Goal: Task Accomplishment & Management: Use online tool/utility

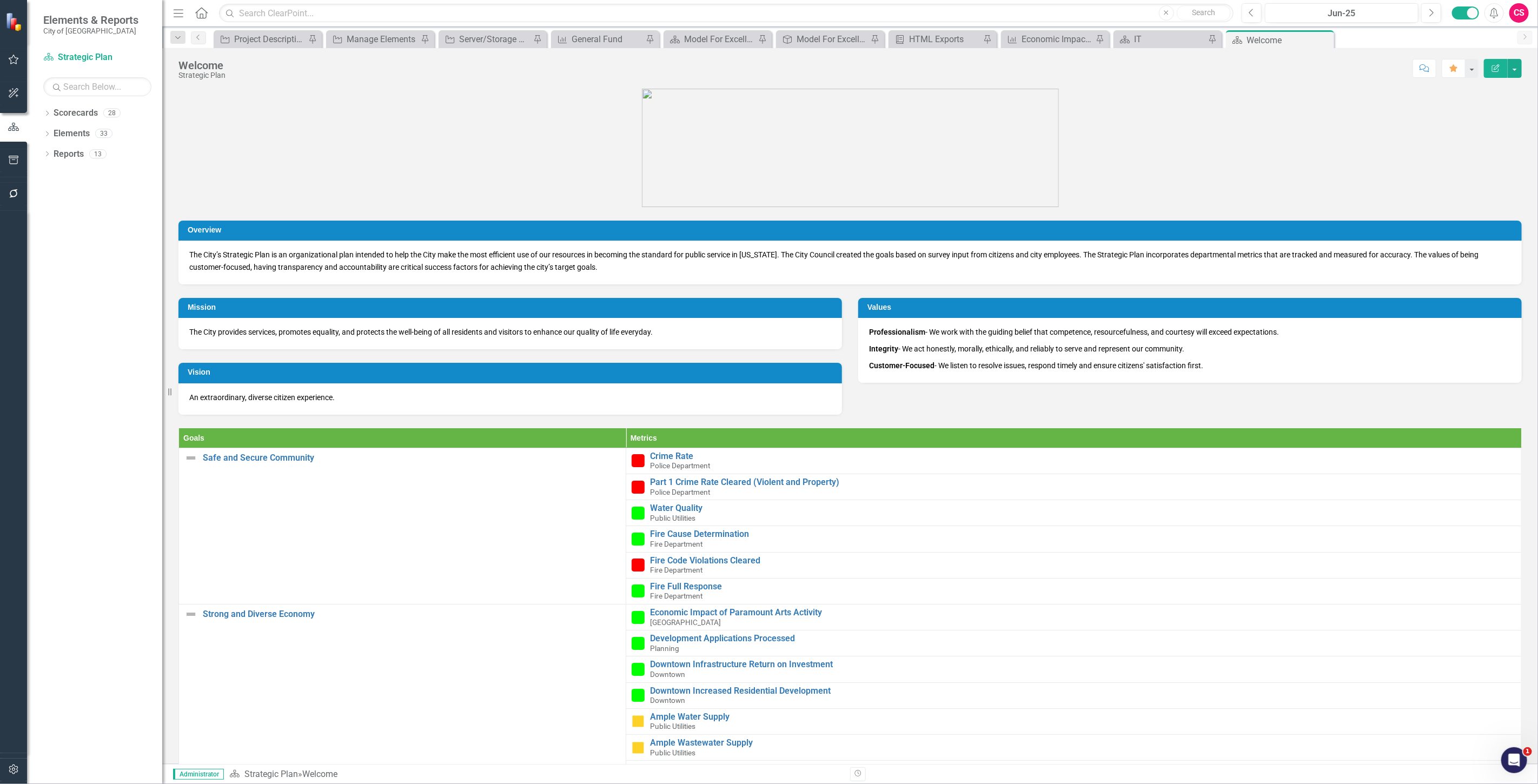
click at [25, 765] on div at bounding box center [13, 770] width 27 height 22
click at [11, 756] on div at bounding box center [13, 756] width 27 height 5
click at [11, 762] on button "button" at bounding box center [14, 770] width 25 height 22
click at [72, 255] on link "System Setup" at bounding box center [97, 250] width 108 height 12
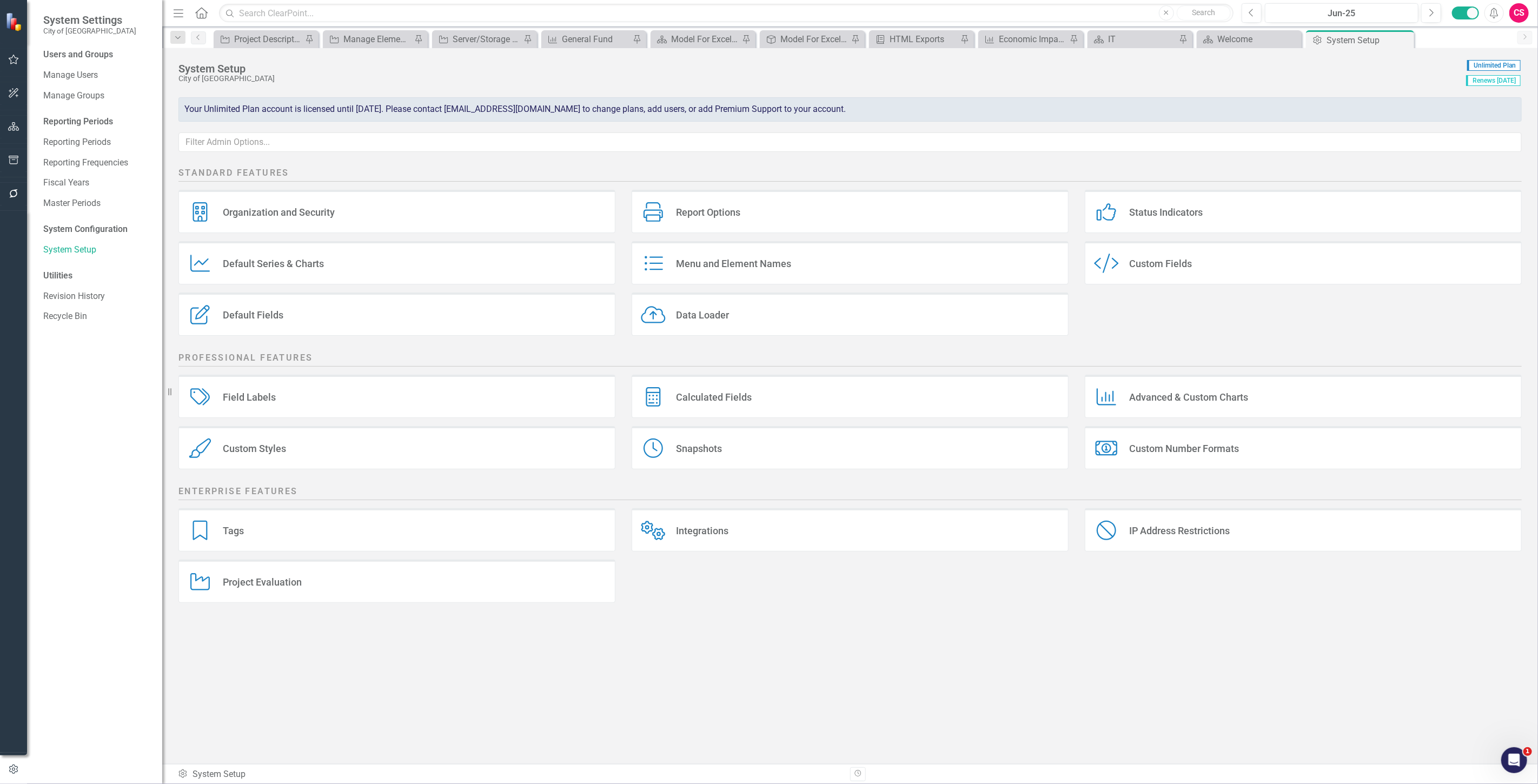
click at [14, 202] on button "button" at bounding box center [14, 193] width 25 height 22
click at [72, 335] on link "Bulk Changes" at bounding box center [97, 340] width 108 height 12
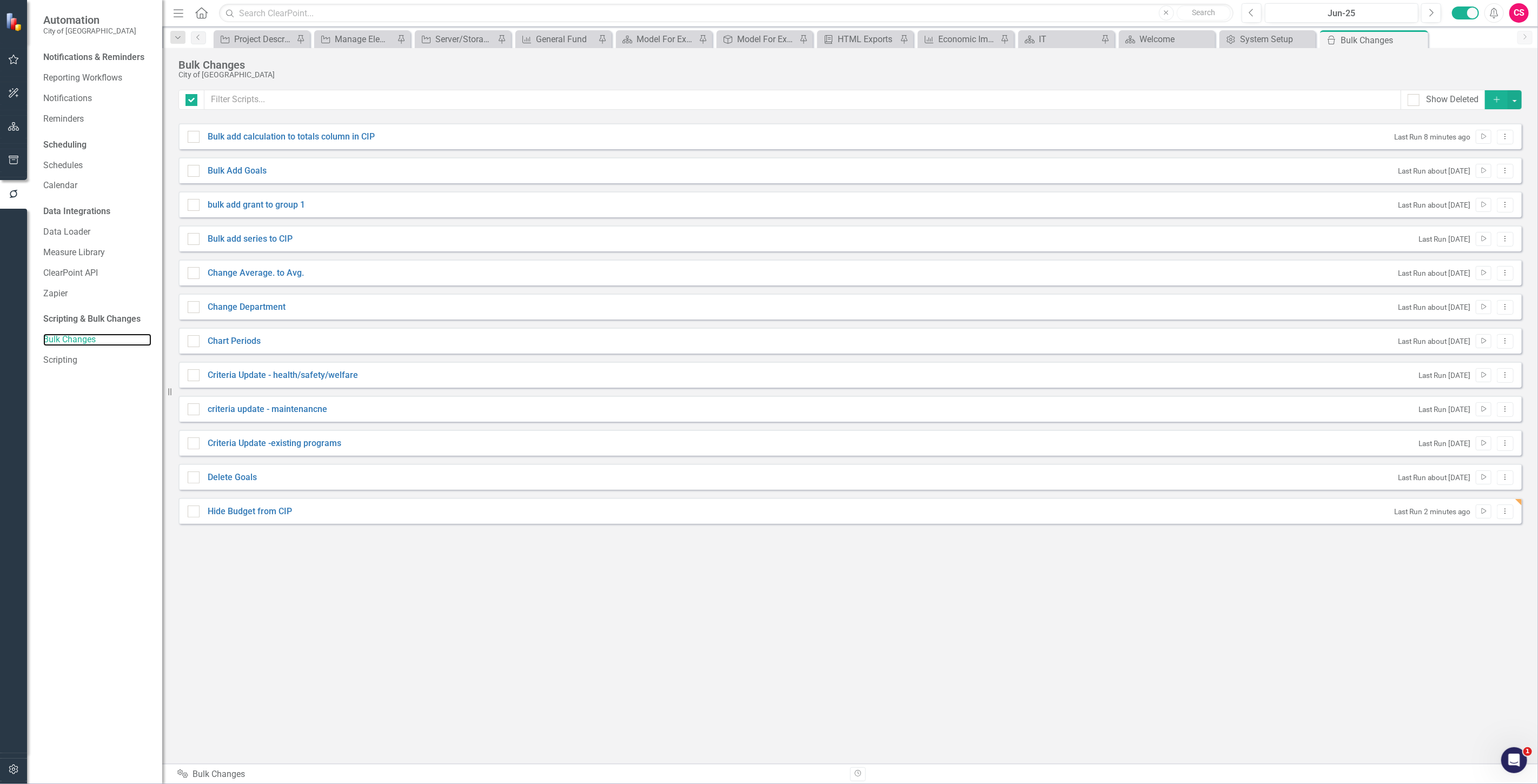
checkbox input "false"
click at [1508, 510] on icon "Dropdown Menu" at bounding box center [1505, 511] width 9 height 7
click at [1480, 544] on link "Edit Edit Script" at bounding box center [1471, 549] width 87 height 20
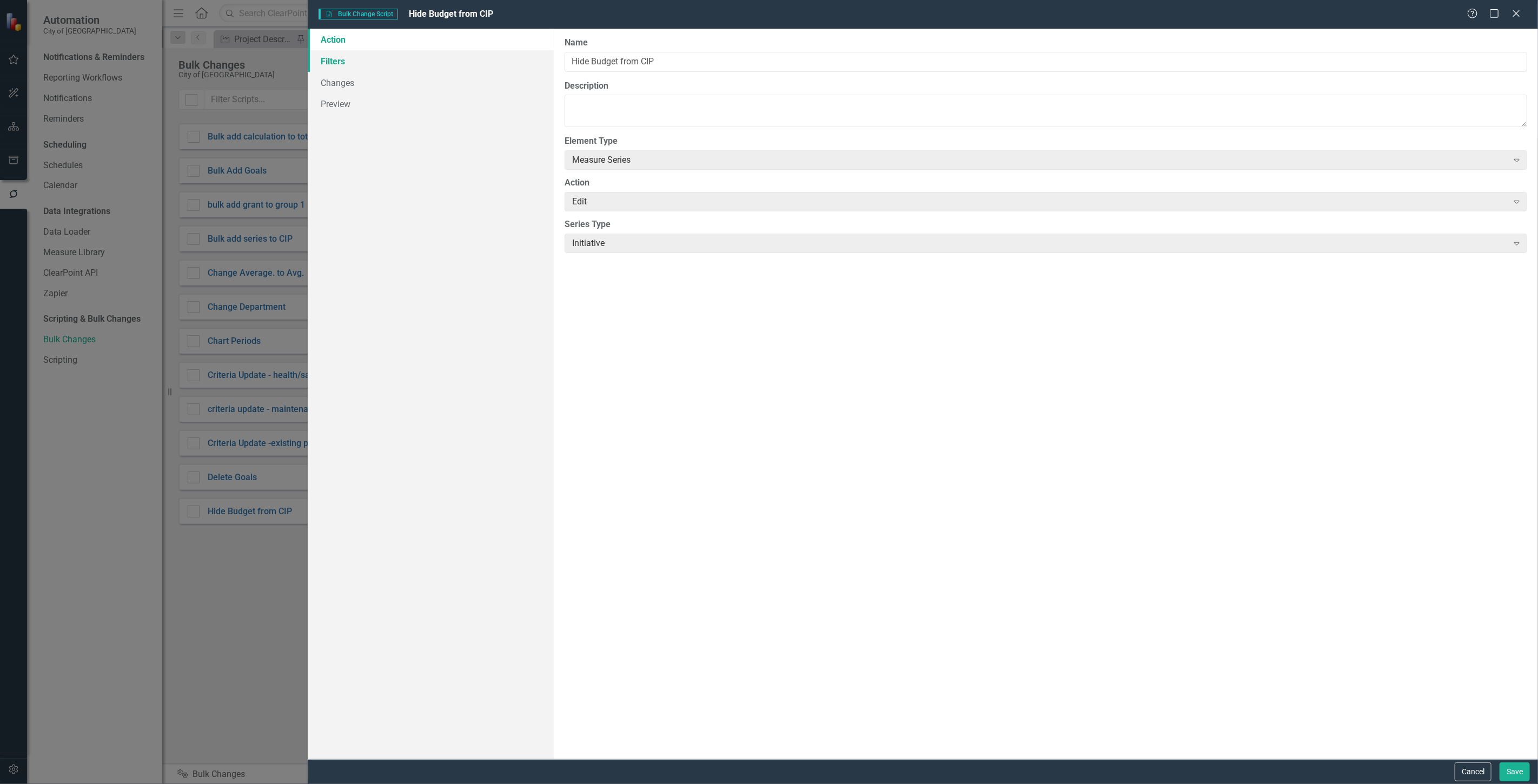
click at [411, 56] on link "Filters" at bounding box center [431, 61] width 246 height 22
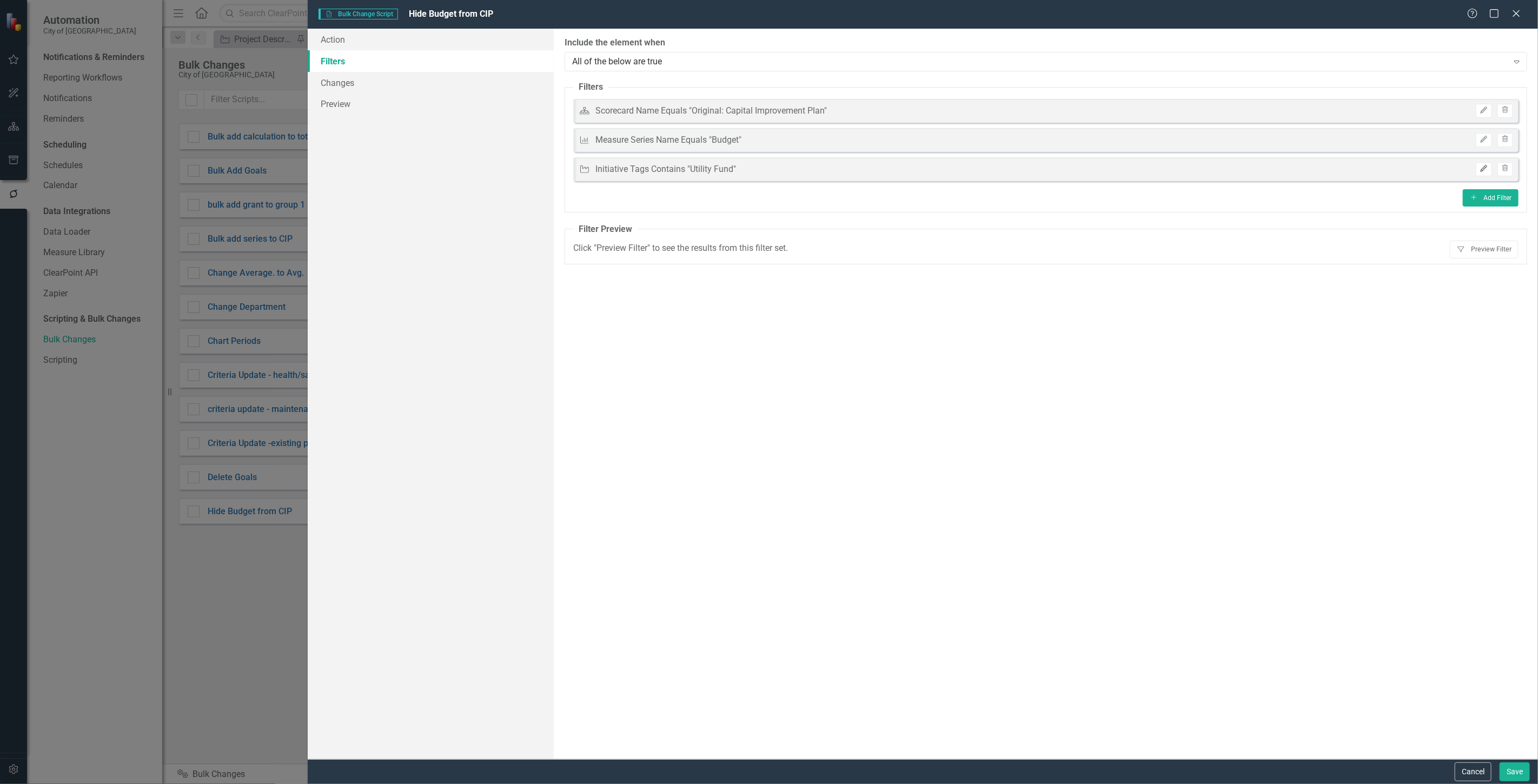
click at [1482, 172] on button "Edit" at bounding box center [1484, 169] width 16 height 14
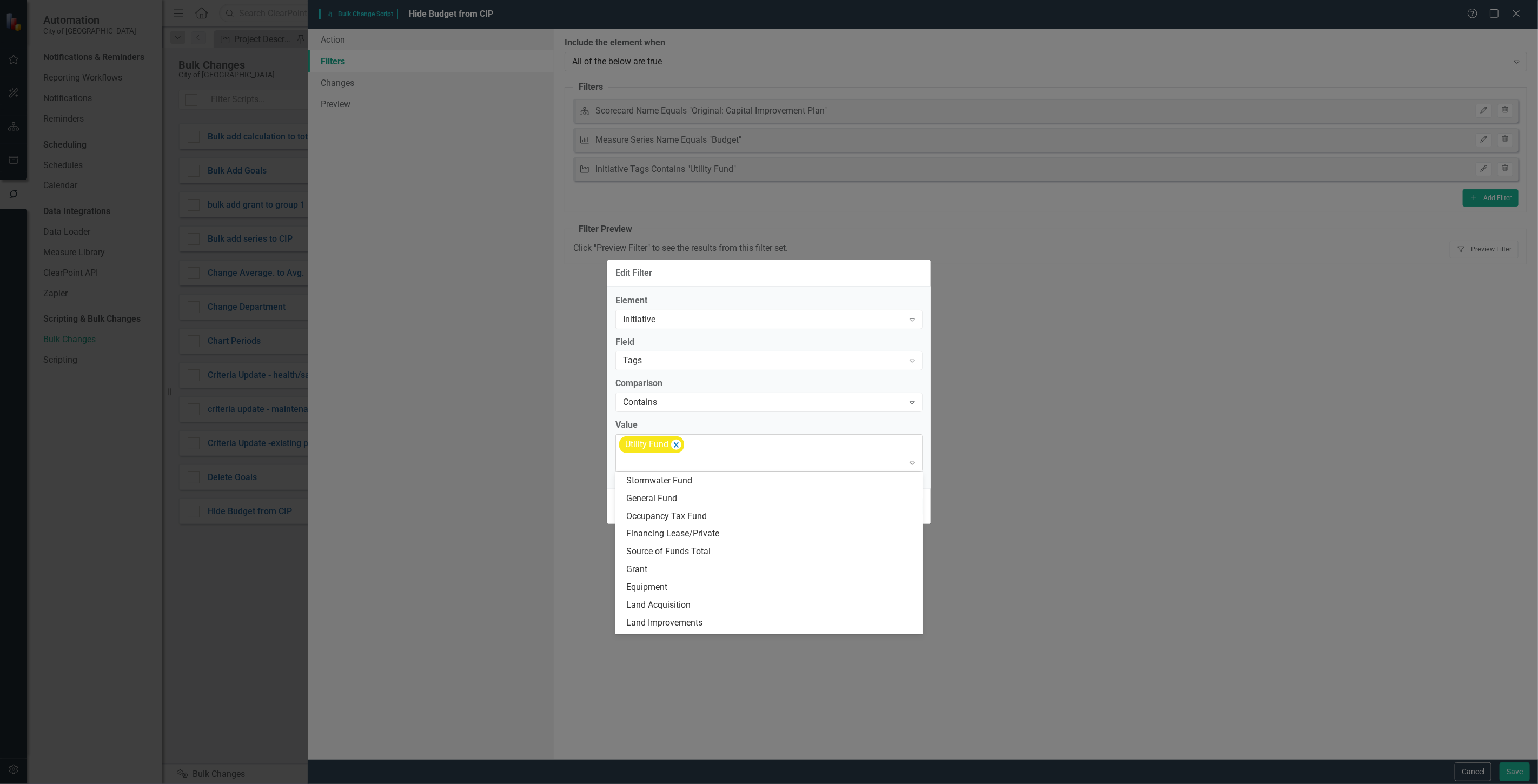
click at [681, 438] on div "Utility Fund" at bounding box center [770, 453] width 305 height 37
click at [678, 447] on icon "Remove [object Object]" at bounding box center [676, 444] width 10 height 14
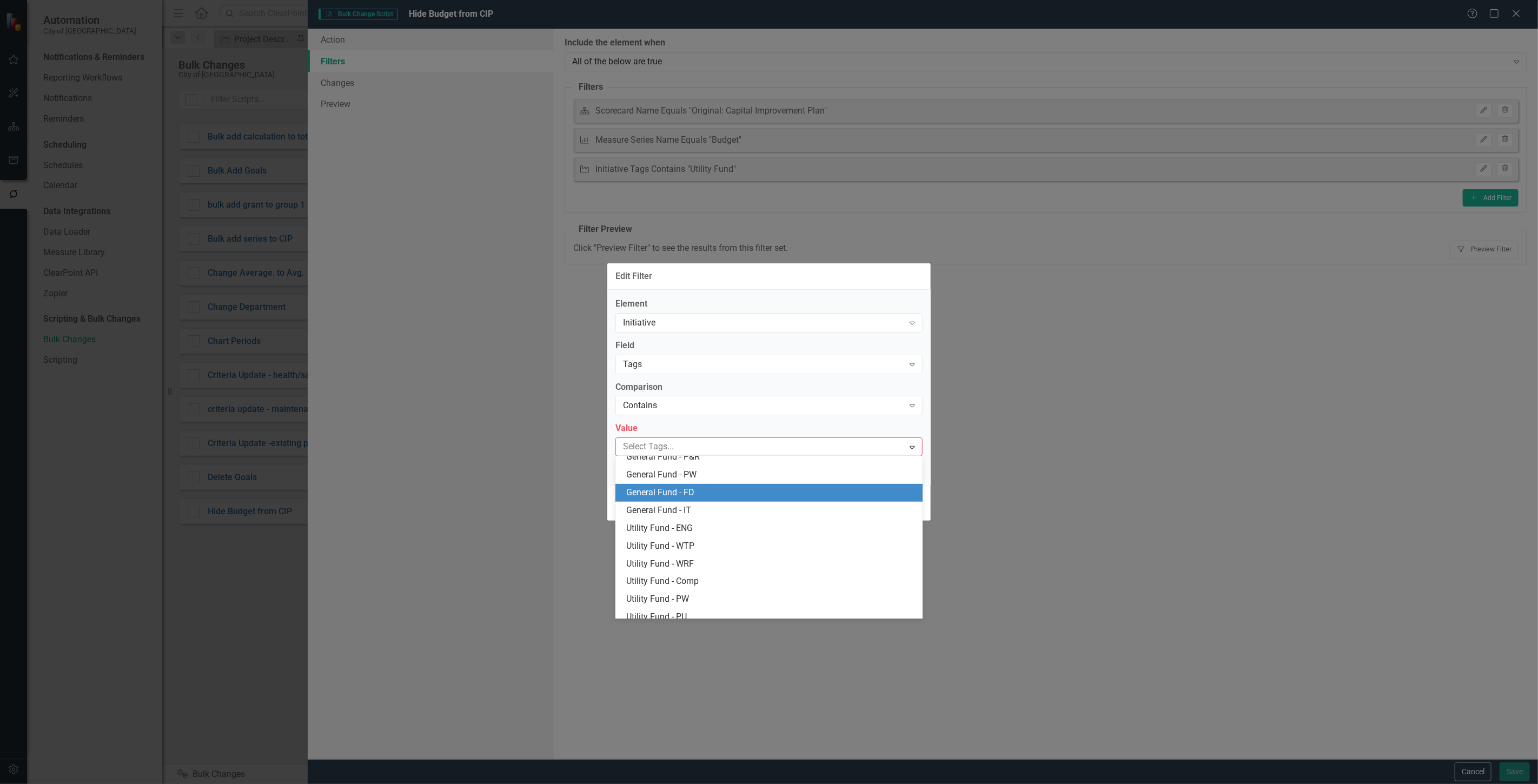
scroll to position [480, 0]
click at [698, 500] on div "General Fund - PD" at bounding box center [771, 500] width 290 height 12
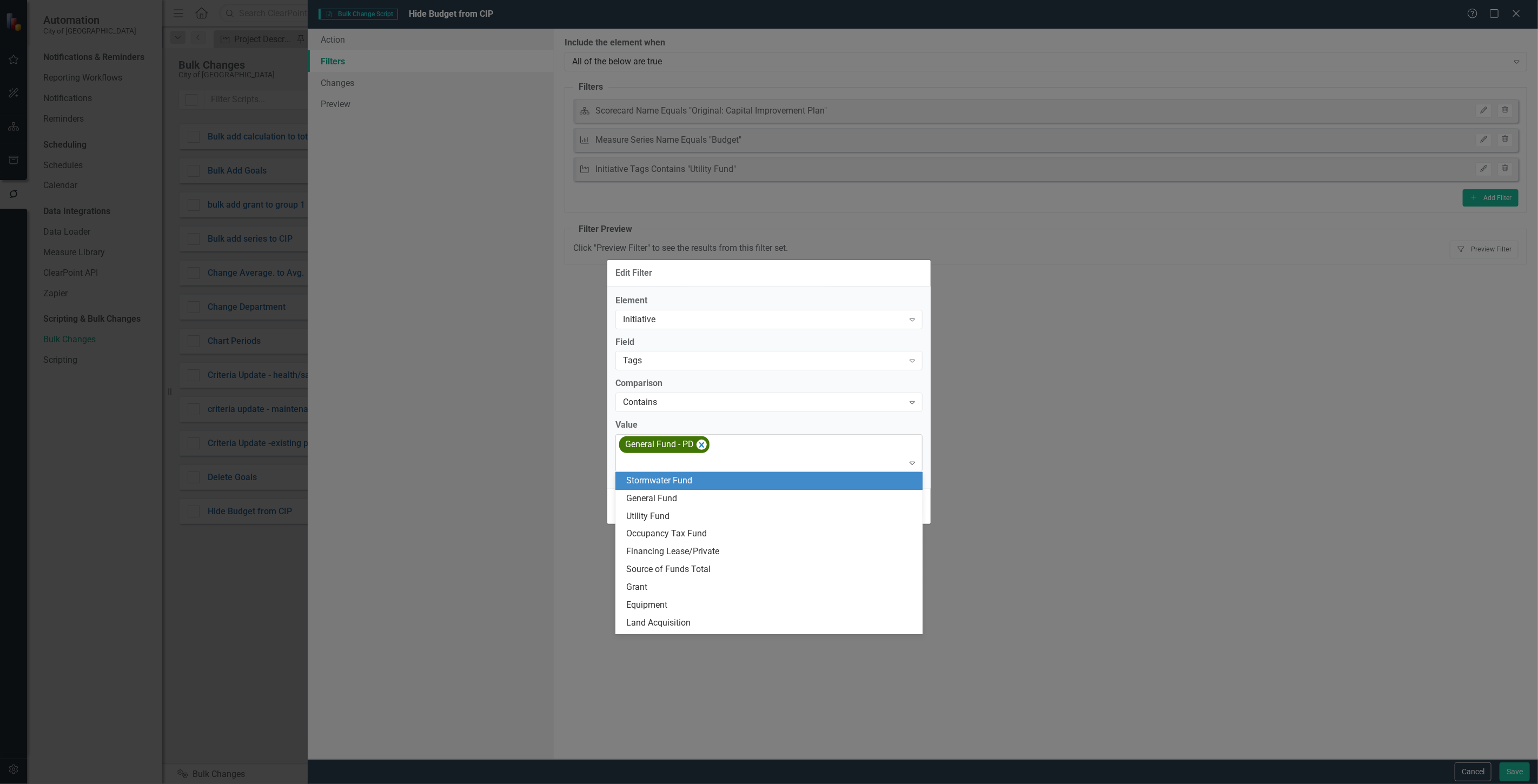
click at [720, 469] on div at bounding box center [770, 463] width 303 height 14
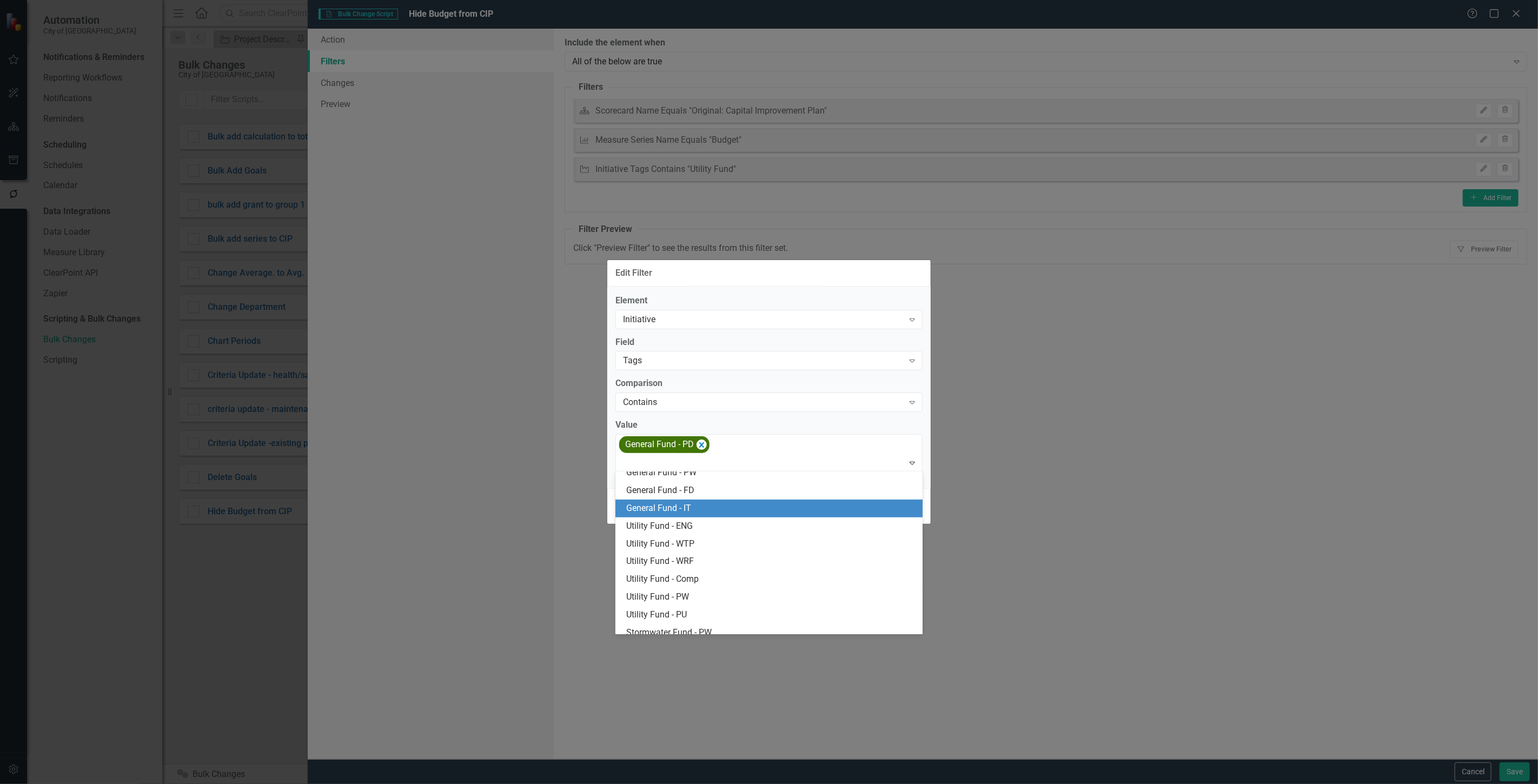
click at [706, 510] on div "General Fund - IT" at bounding box center [771, 508] width 290 height 12
click at [768, 471] on div "General Fund - PD General Fund - IT" at bounding box center [770, 453] width 305 height 37
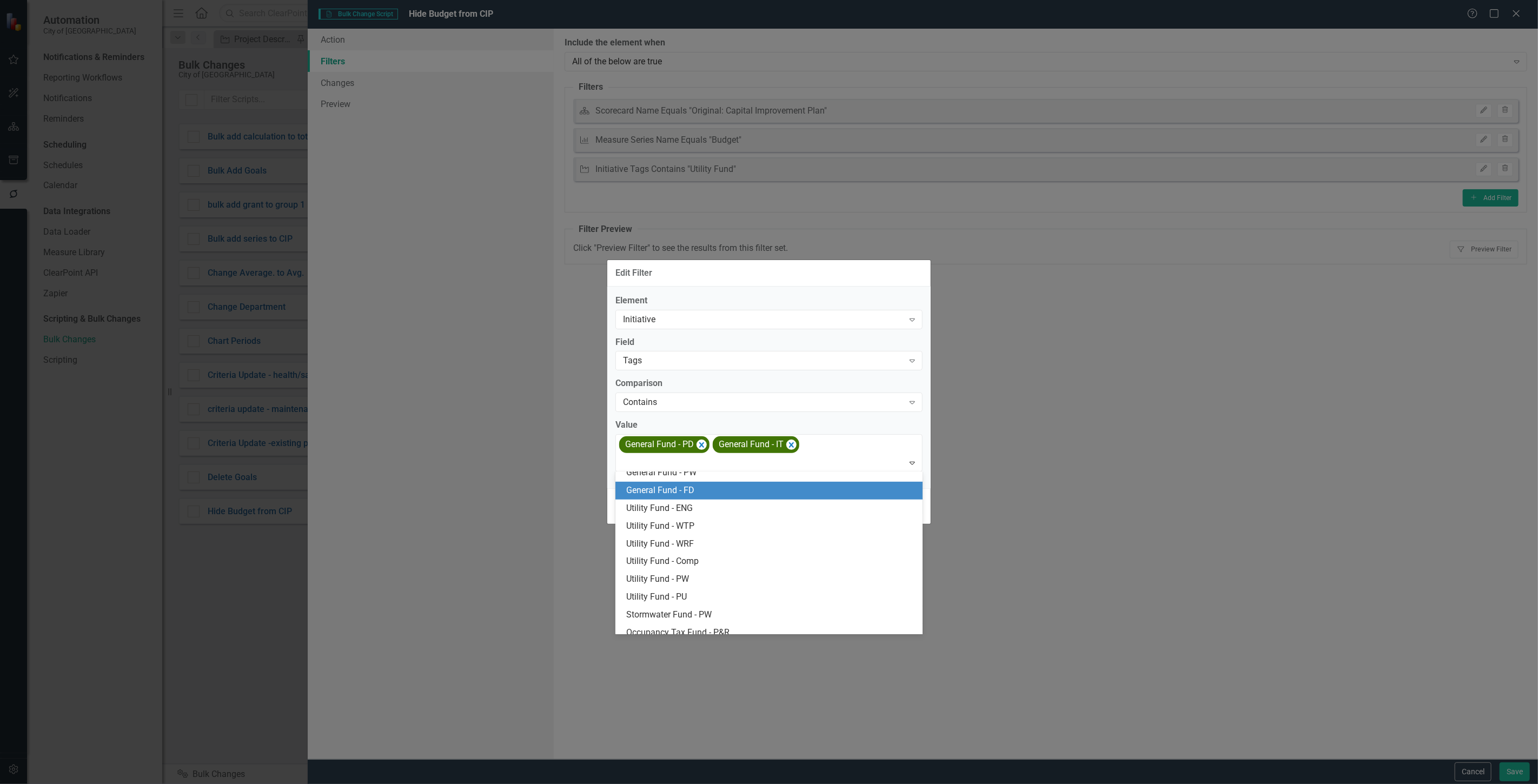
click at [715, 491] on div "General Fund - FD" at bounding box center [771, 490] width 290 height 12
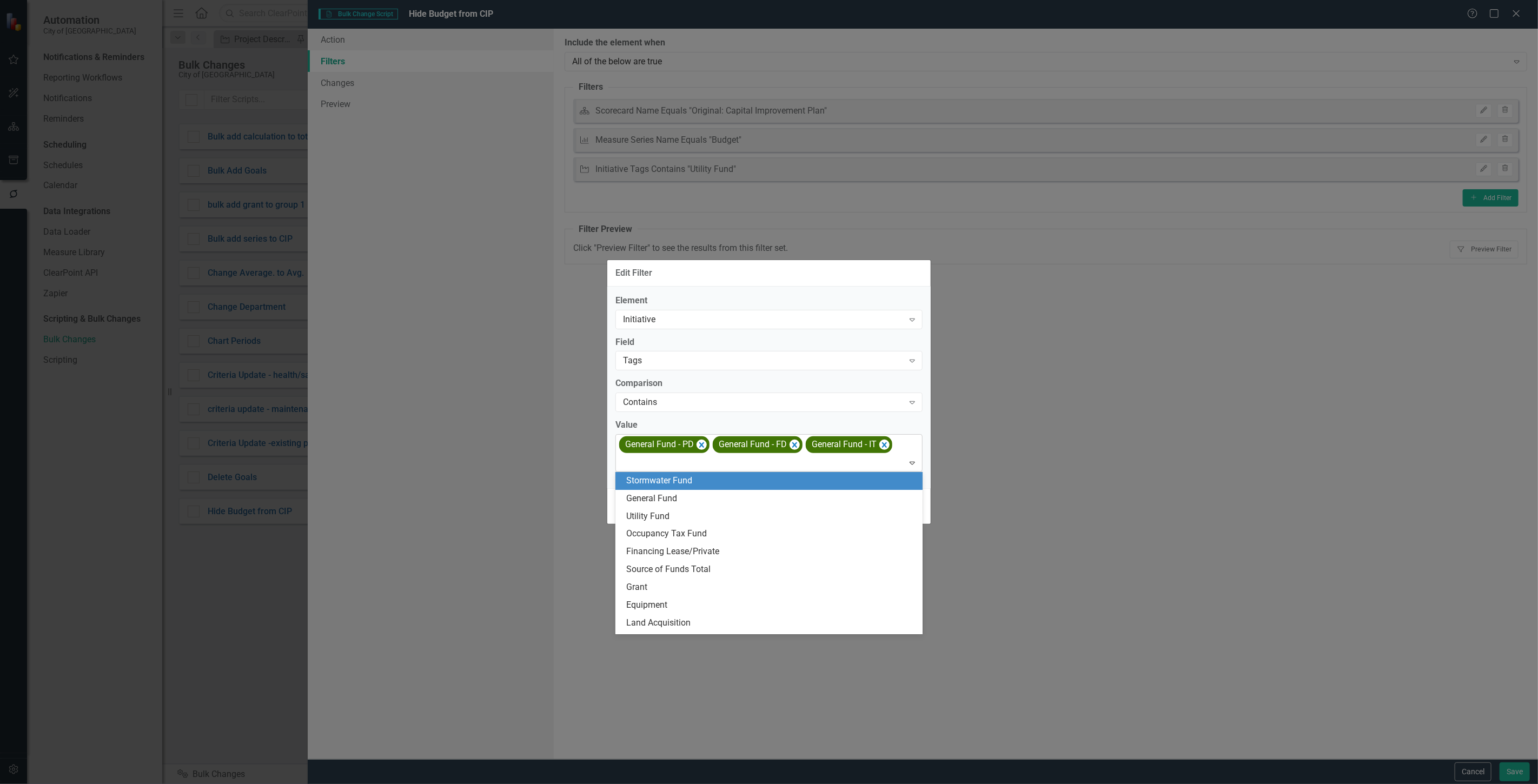
click at [712, 458] on div at bounding box center [770, 463] width 303 height 14
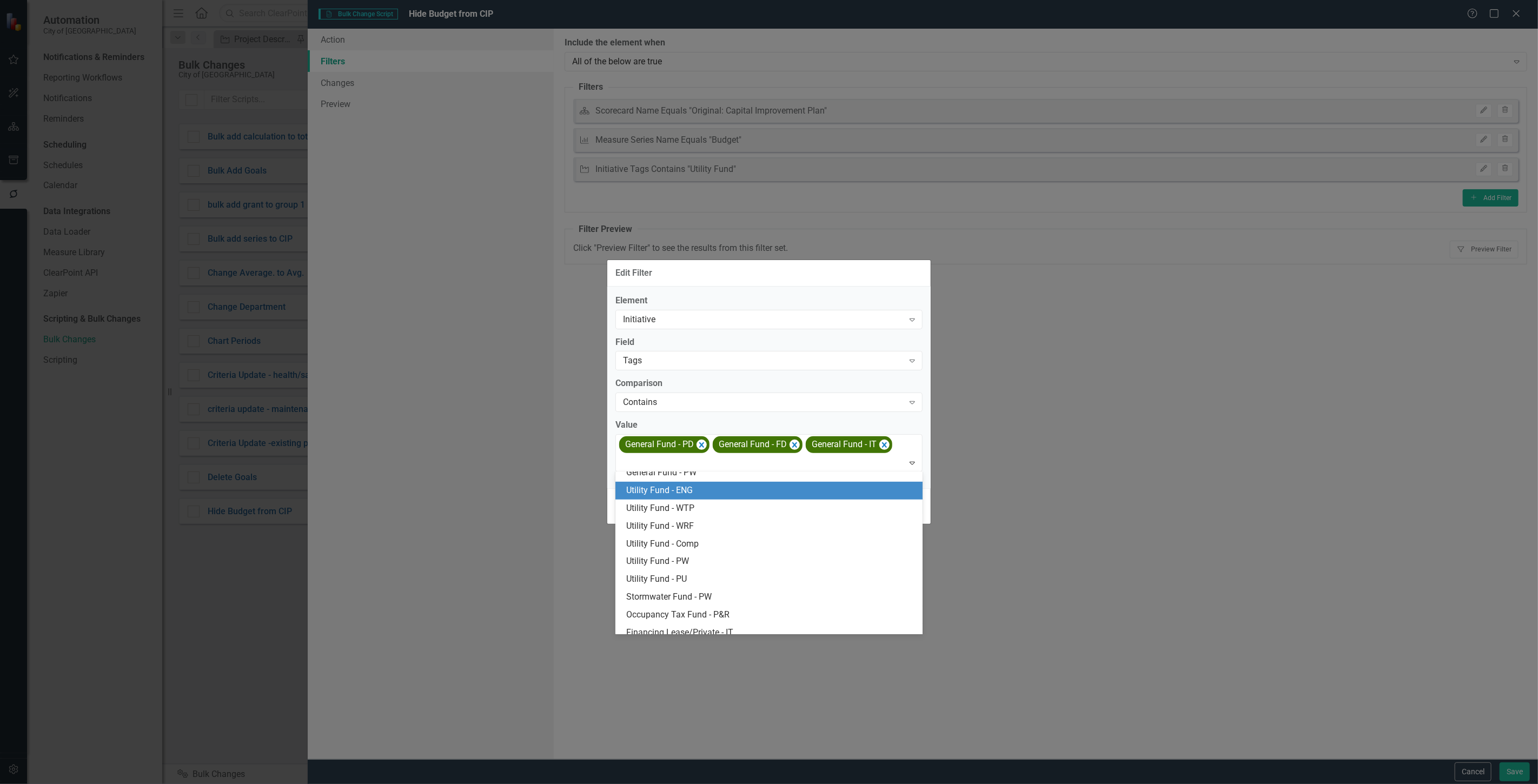
scroll to position [480, 0]
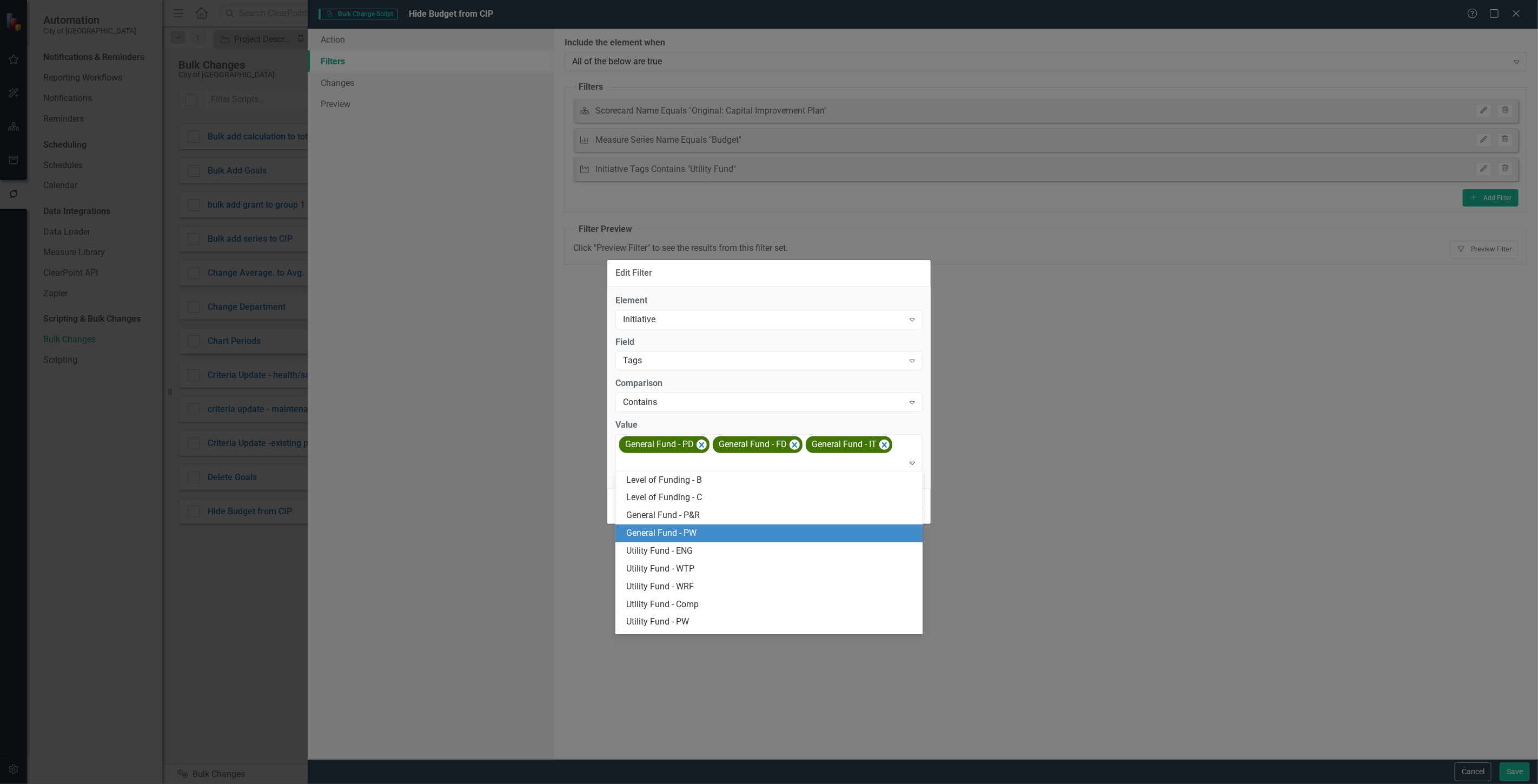
click at [698, 525] on div "General Fund - PW" at bounding box center [769, 534] width 307 height 18
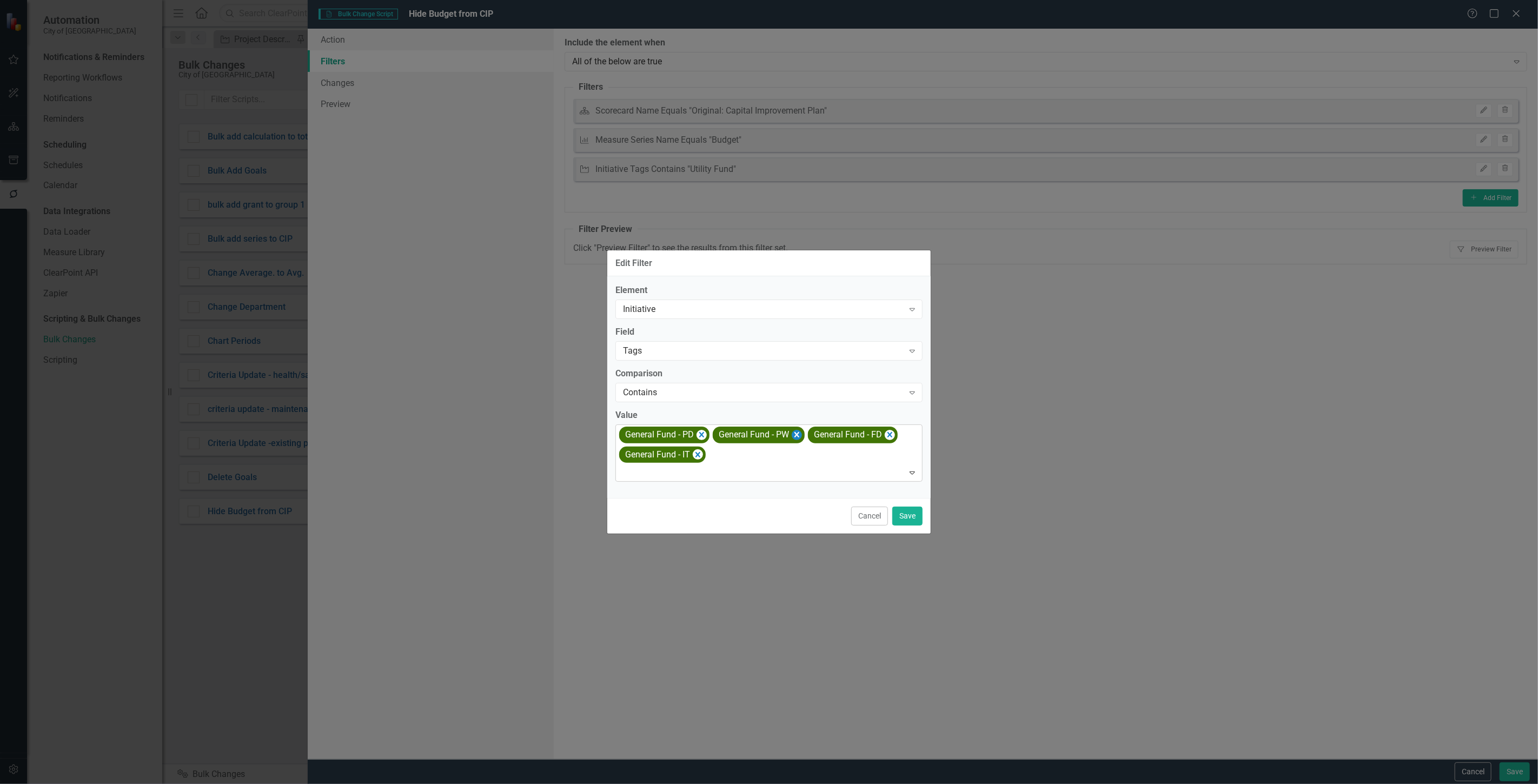
click at [798, 435] on icon "Remove [object Object]" at bounding box center [797, 434] width 5 height 5
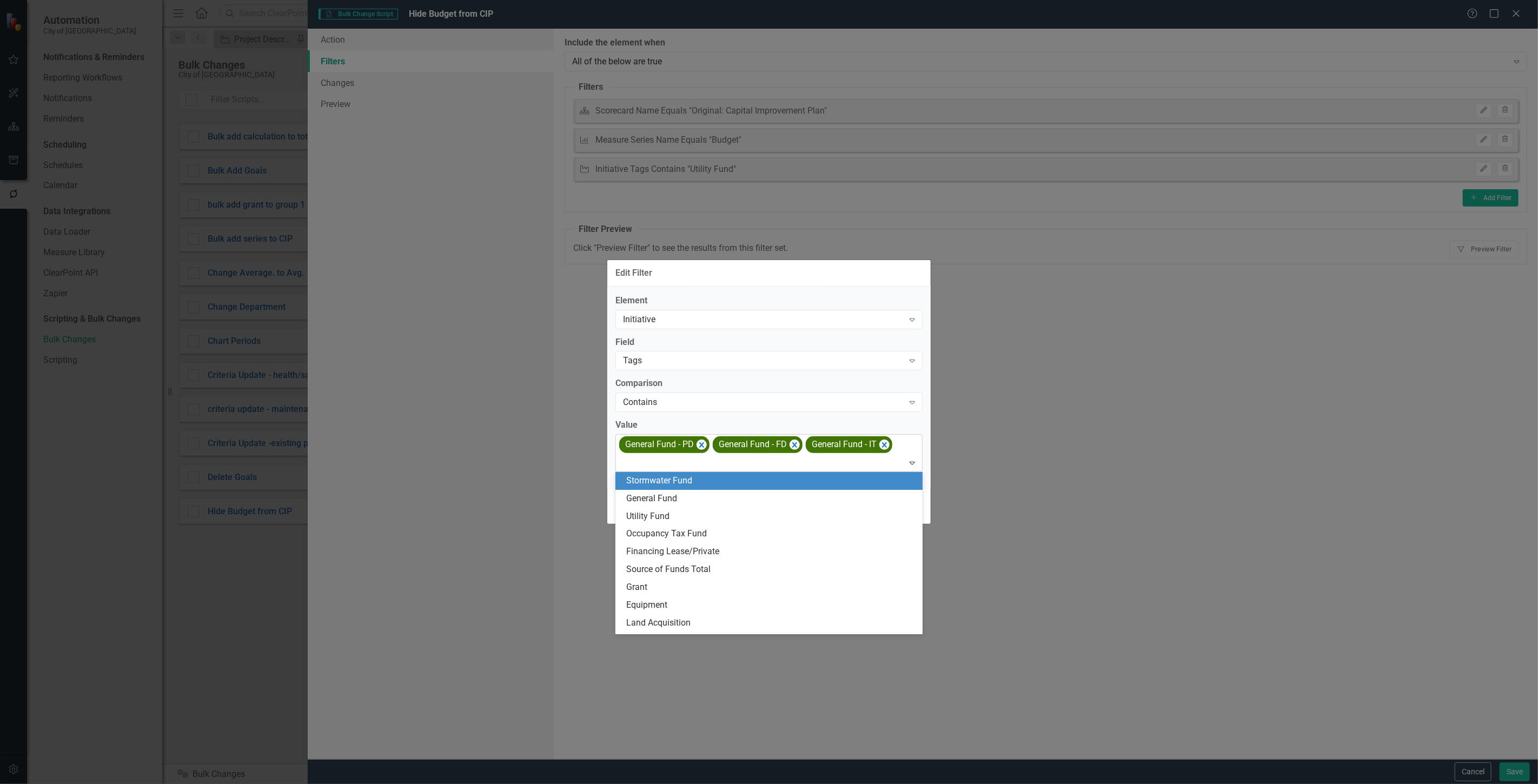
click at [754, 463] on div at bounding box center [770, 463] width 303 height 14
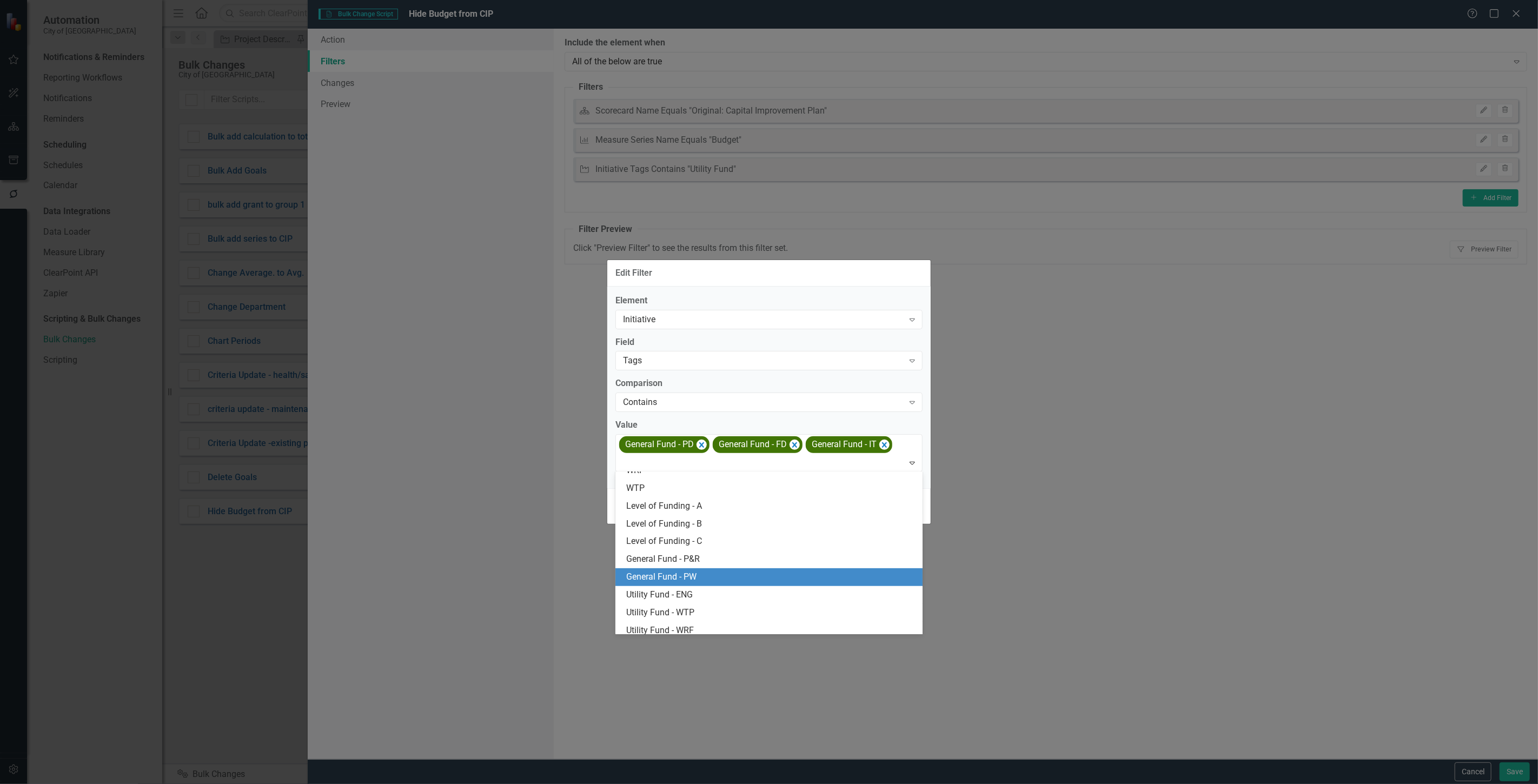
scroll to position [420, 0]
click at [720, 567] on div "General Fund - P&R" at bounding box center [769, 576] width 307 height 18
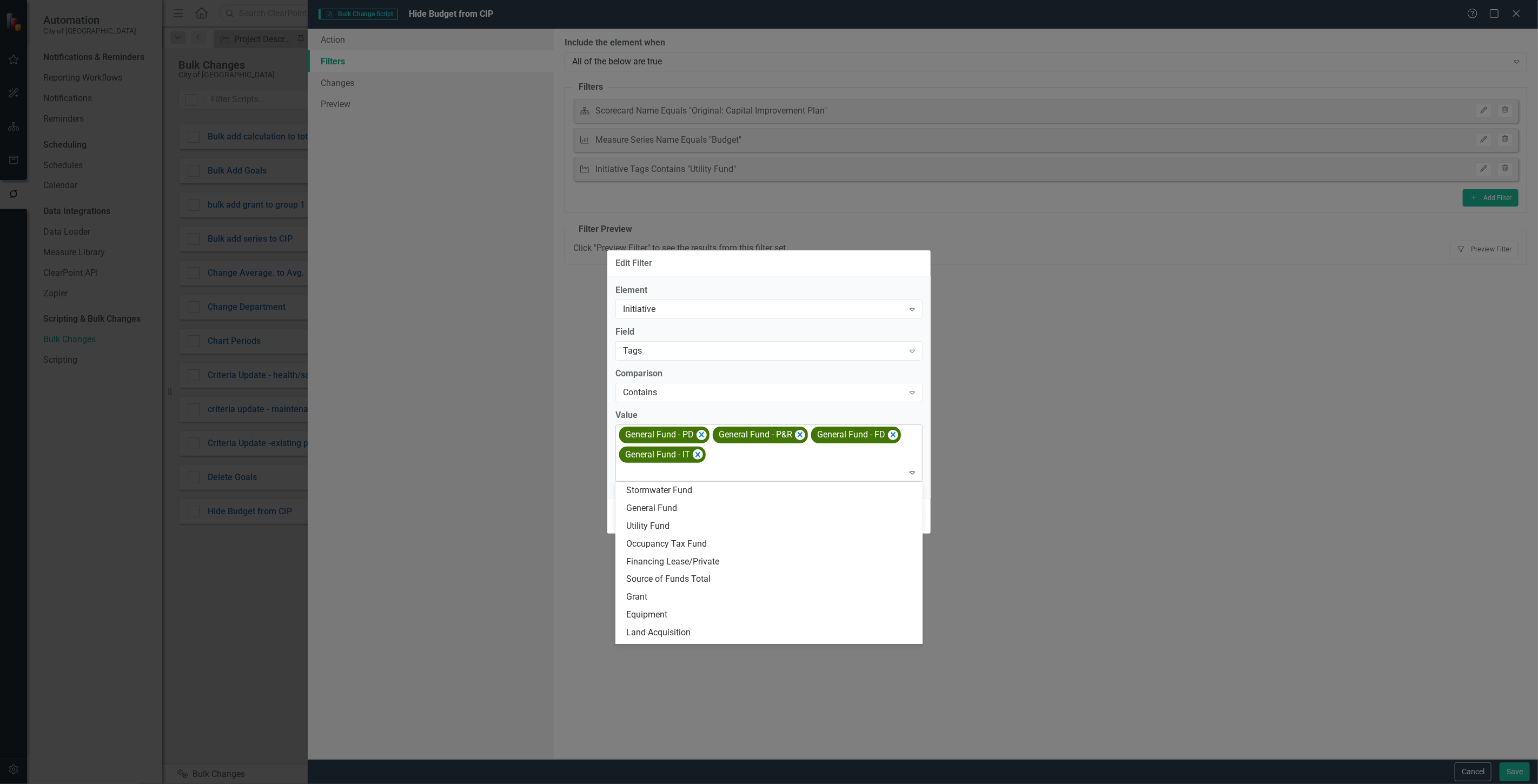
click at [764, 480] on div "General Fund - PD General Fund - P&R General Fund - FD General Fund - IT" at bounding box center [770, 453] width 305 height 56
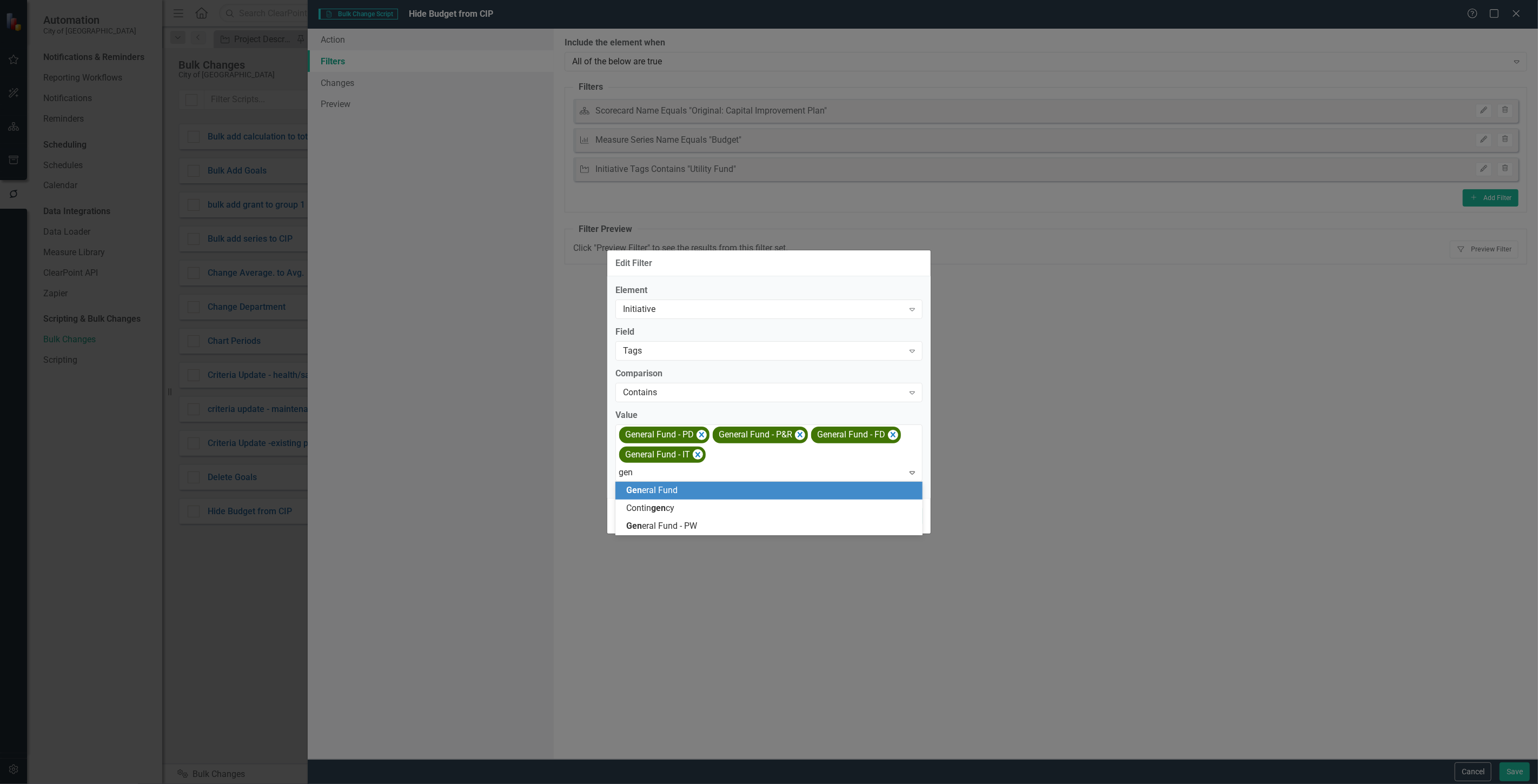
type input "gen"
click at [1025, 442] on div "Edit Filter Element Initiative Expand Field Tags Expand Comparison Contains Exp…" at bounding box center [769, 392] width 1538 height 784
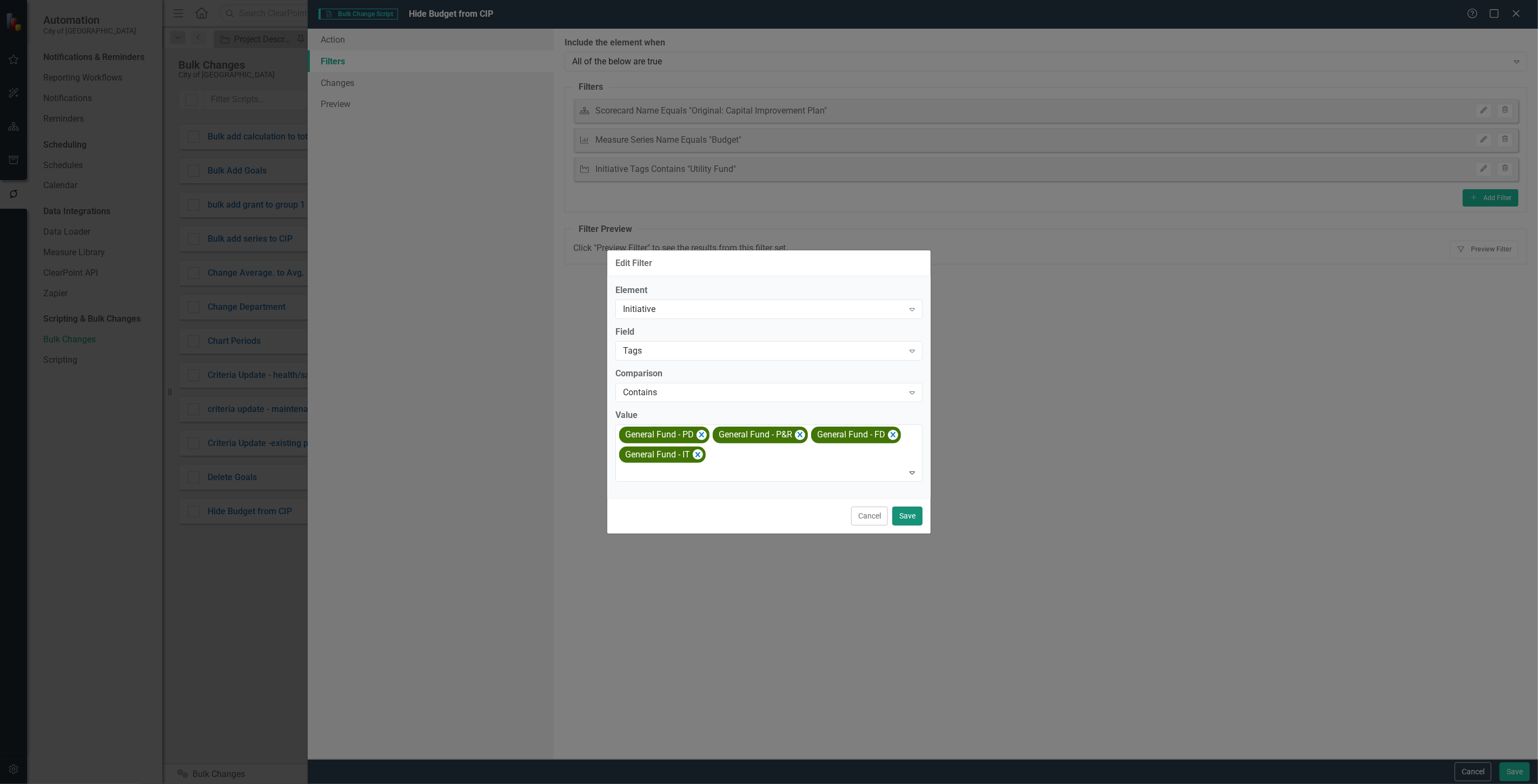
click at [912, 516] on button "Save" at bounding box center [908, 516] width 30 height 19
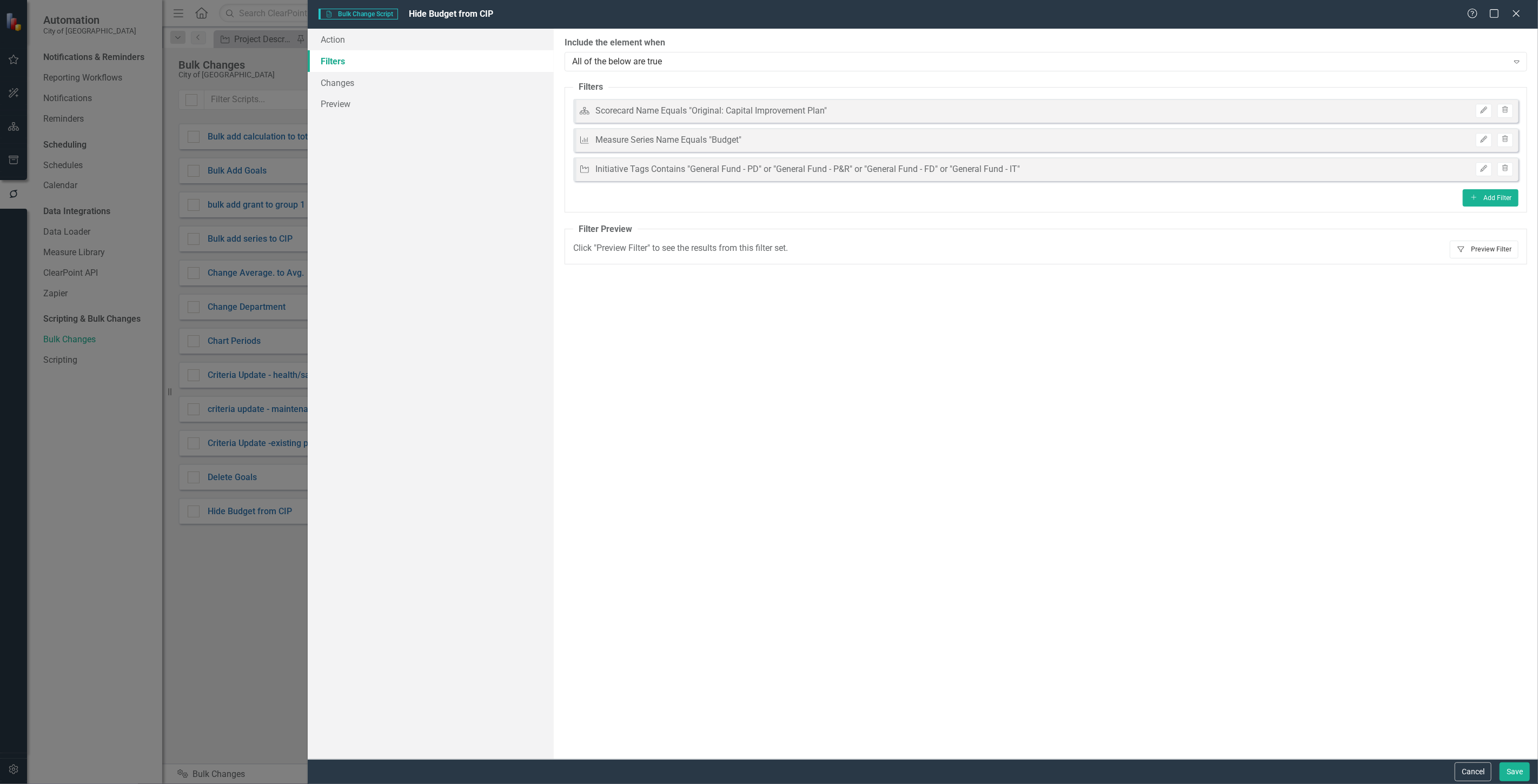
click at [1483, 243] on button "Filter Preview Filter" at bounding box center [1484, 249] width 69 height 17
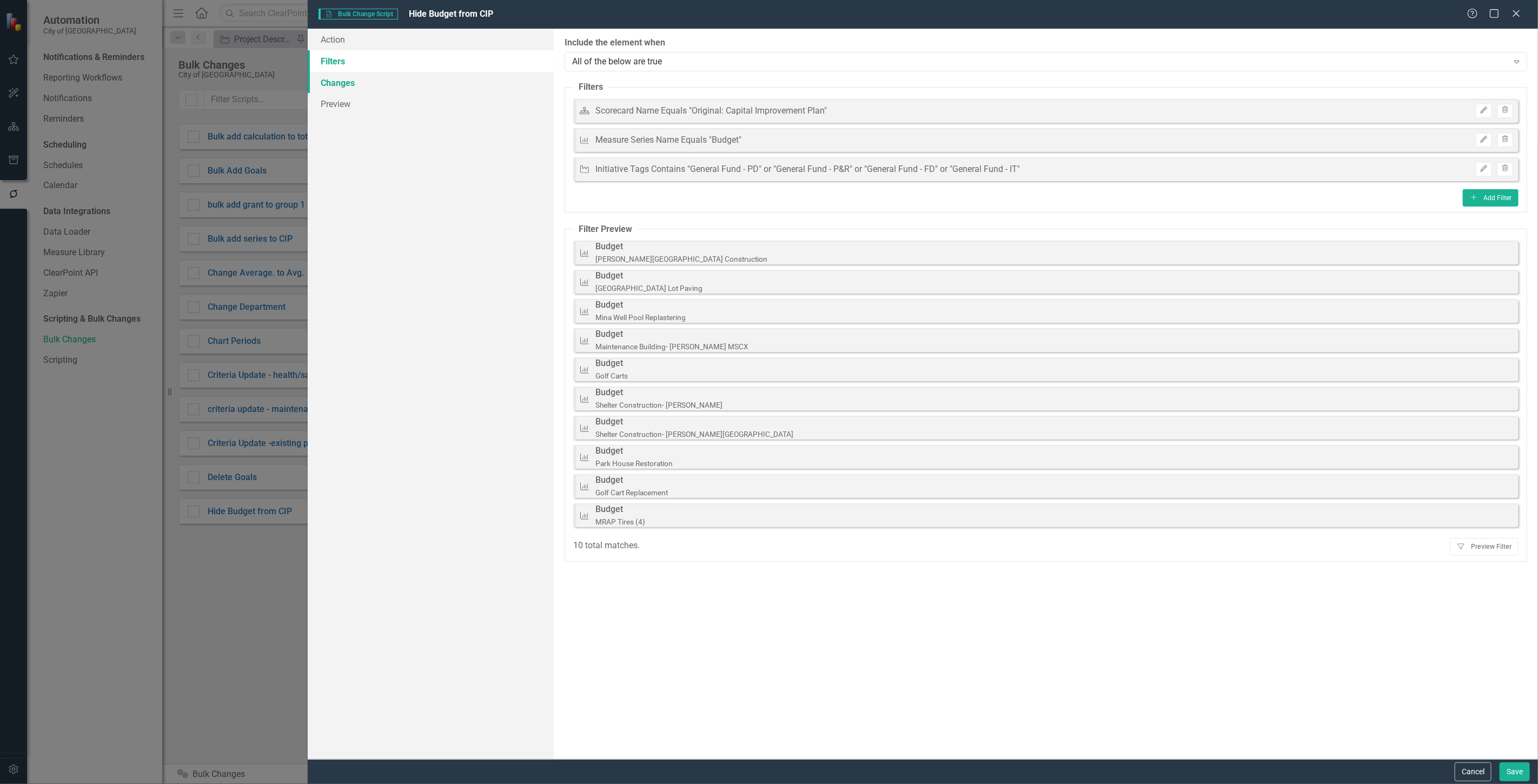
click at [403, 85] on link "Changes" at bounding box center [431, 83] width 246 height 22
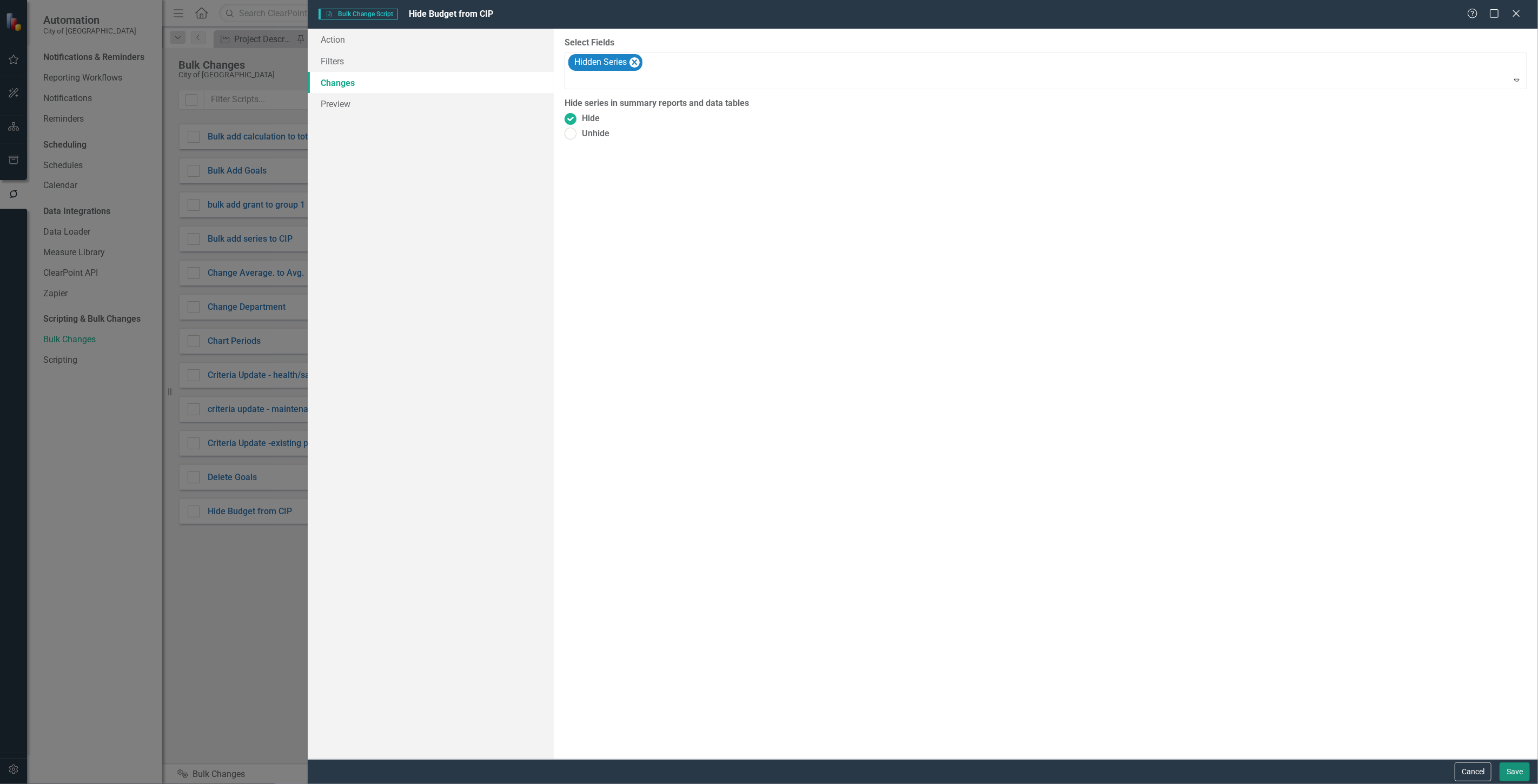
click at [1520, 768] on button "Save" at bounding box center [1515, 772] width 30 height 19
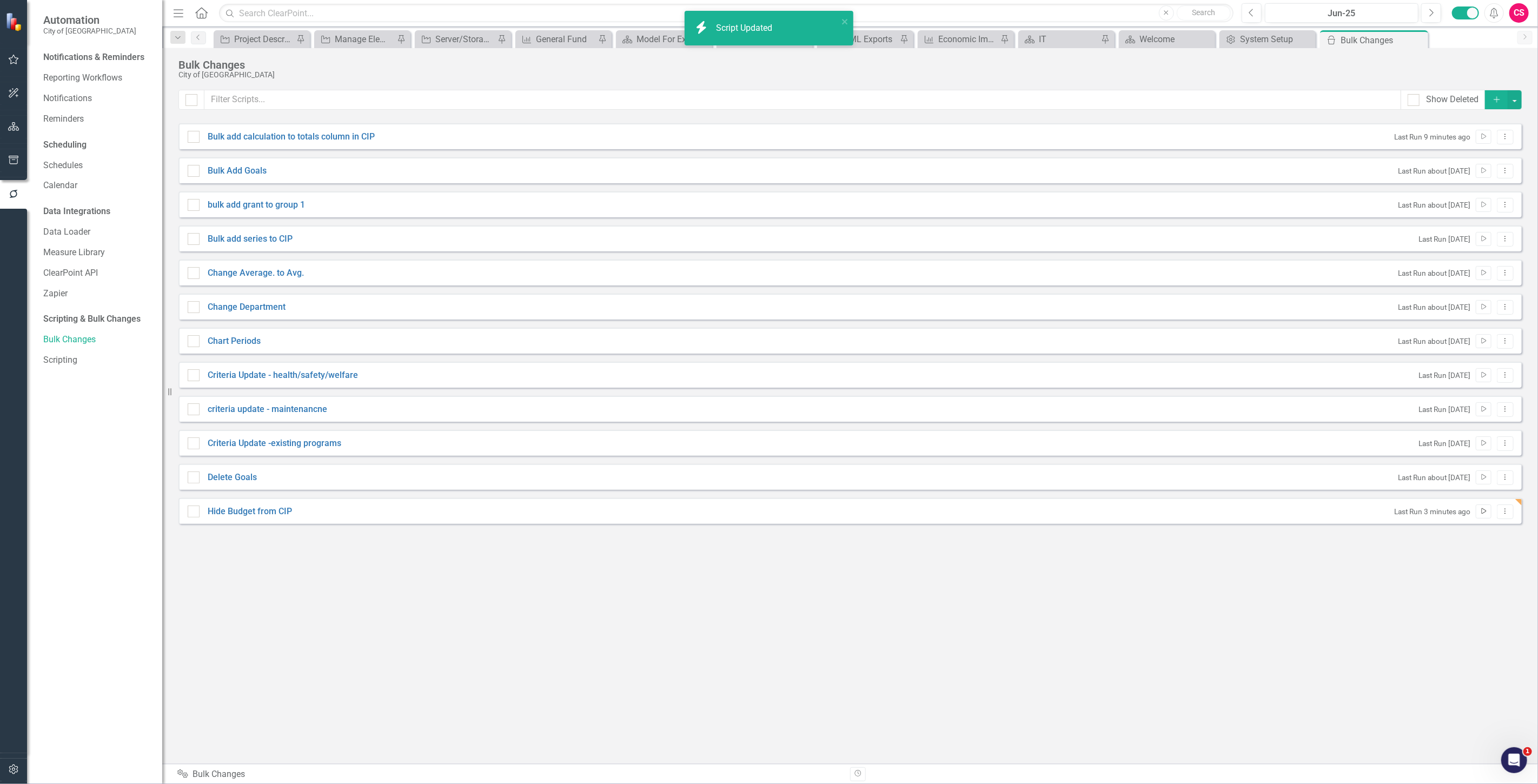
click at [1482, 511] on icon "Run Script" at bounding box center [1484, 511] width 8 height 7
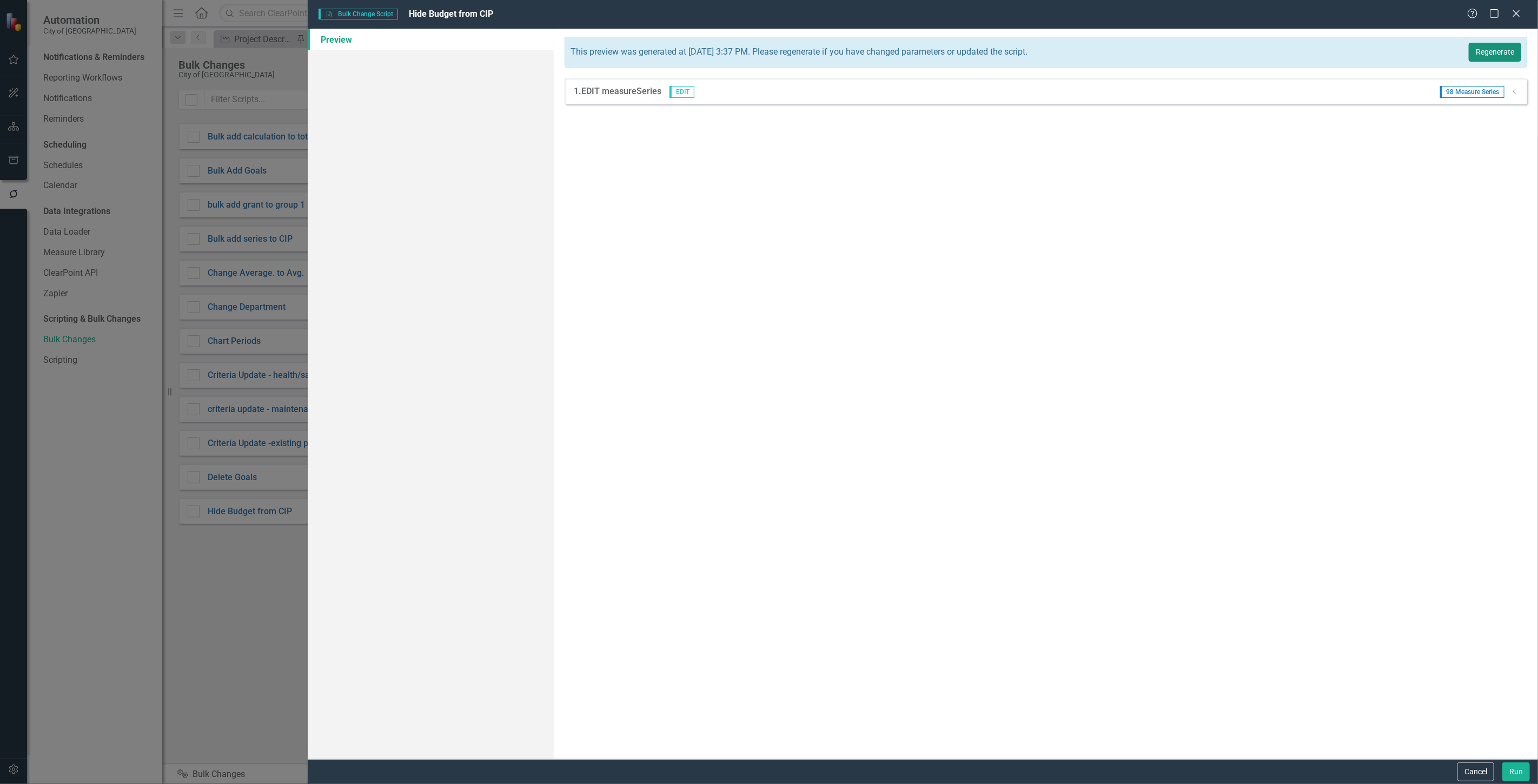
click at [1489, 46] on button "Regenerate" at bounding box center [1495, 52] width 52 height 19
click at [1513, 768] on button "Run" at bounding box center [1516, 772] width 28 height 19
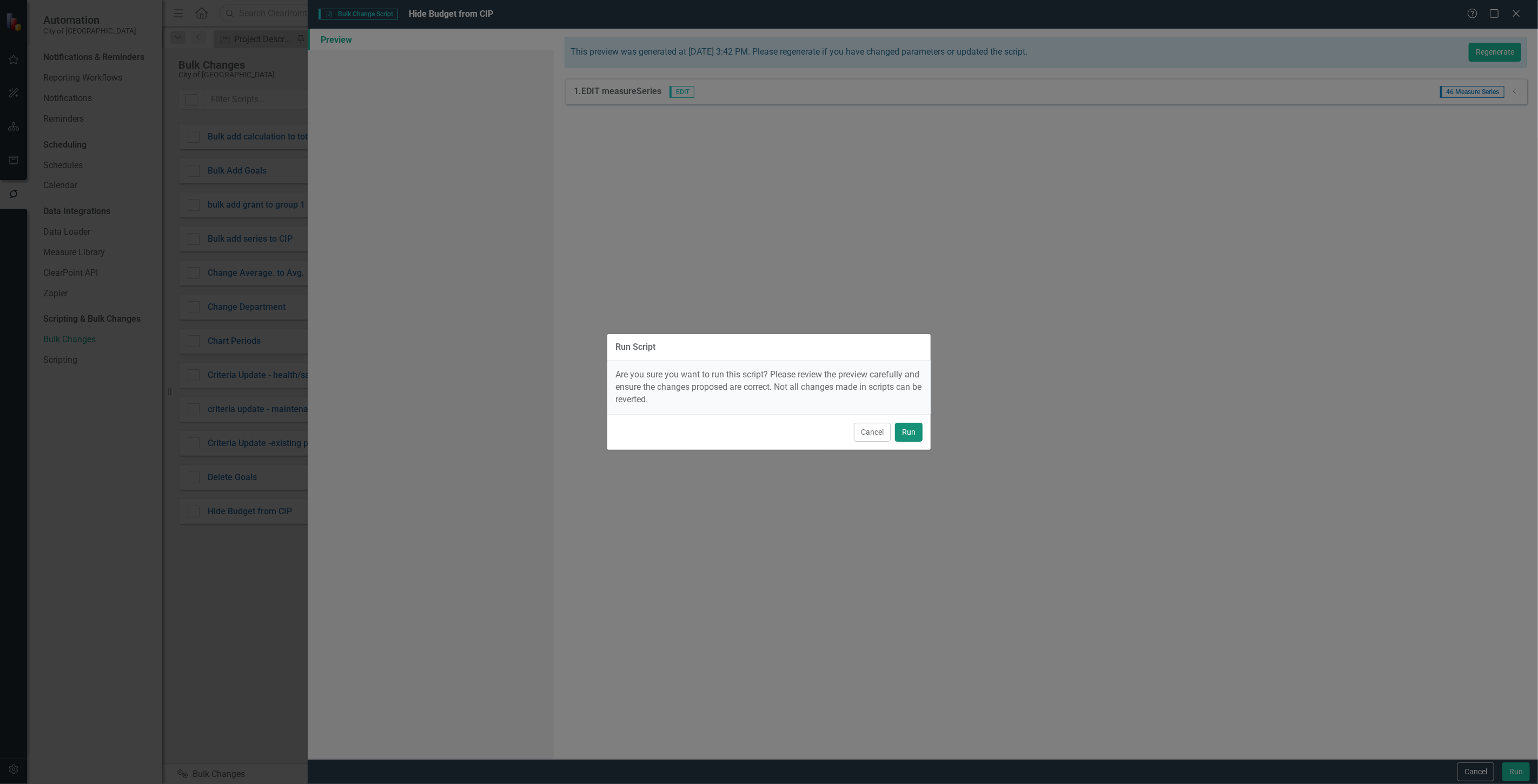
click at [906, 429] on button "Run" at bounding box center [909, 432] width 28 height 19
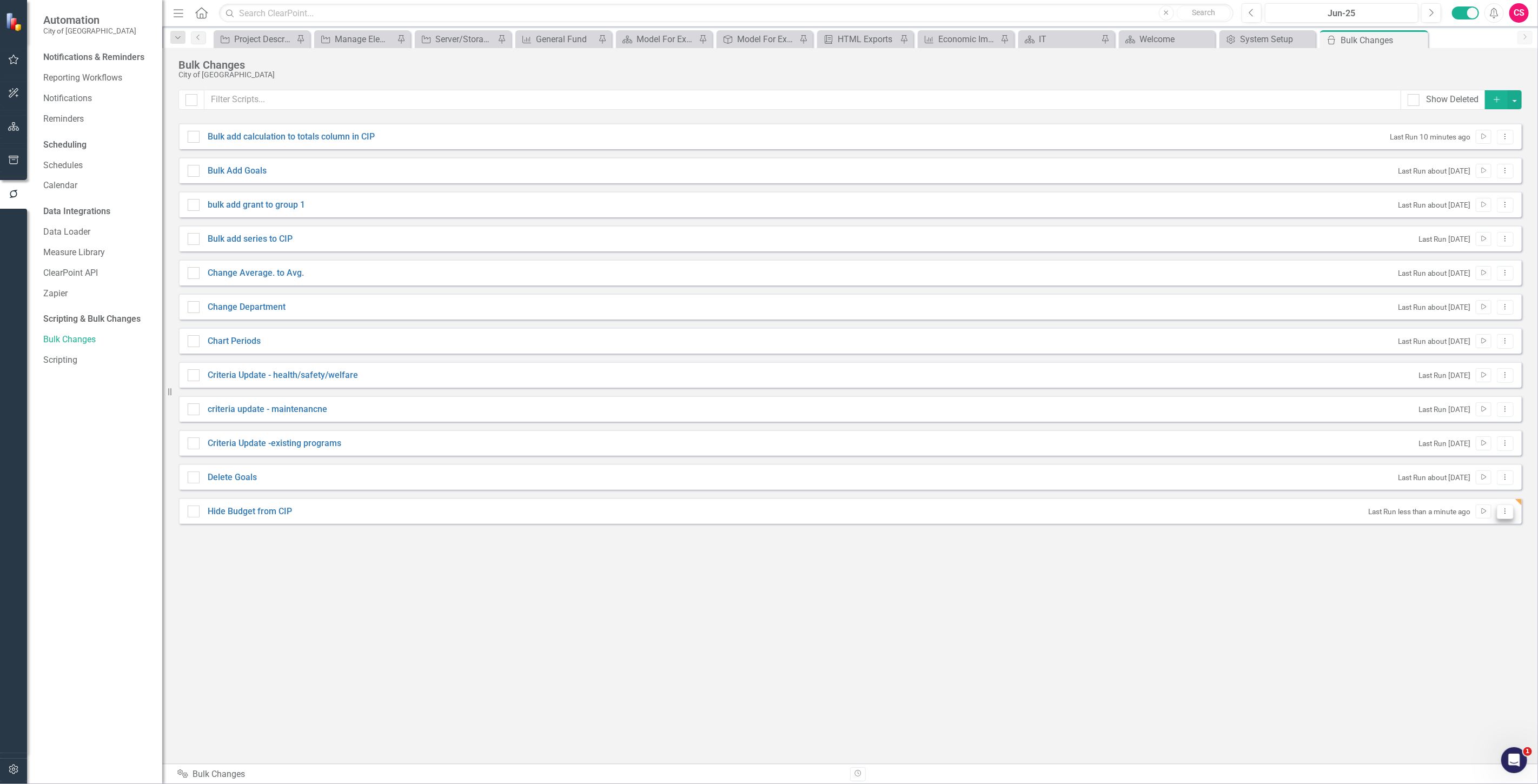
click at [1502, 514] on icon "Dropdown Menu" at bounding box center [1505, 511] width 9 height 7
click at [1468, 544] on link "Edit Edit Script" at bounding box center [1471, 549] width 87 height 20
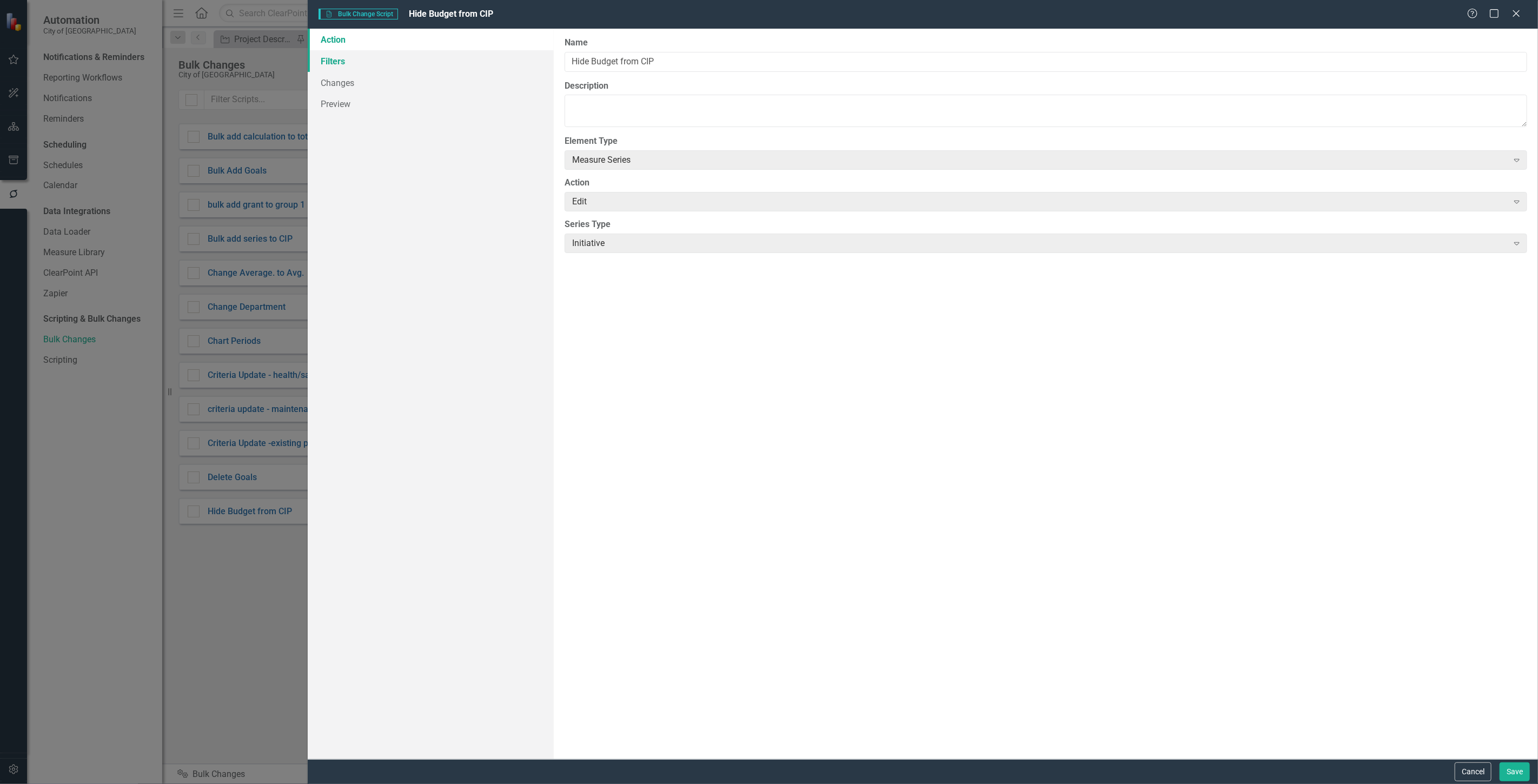
click at [355, 56] on link "Filters" at bounding box center [431, 61] width 246 height 22
click at [361, 56] on link "Filters" at bounding box center [431, 61] width 246 height 22
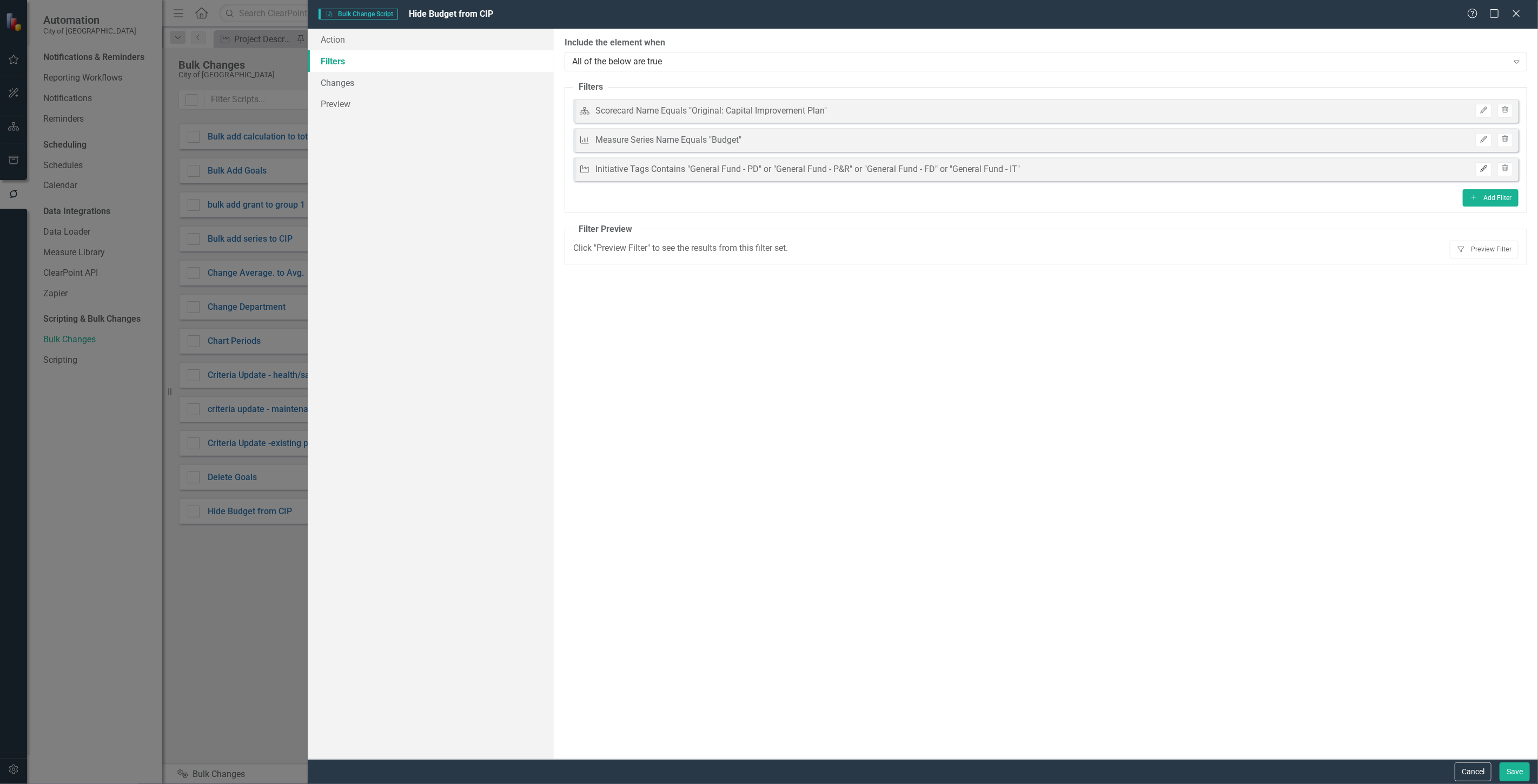
click at [1480, 169] on icon "Edit" at bounding box center [1484, 169] width 8 height 7
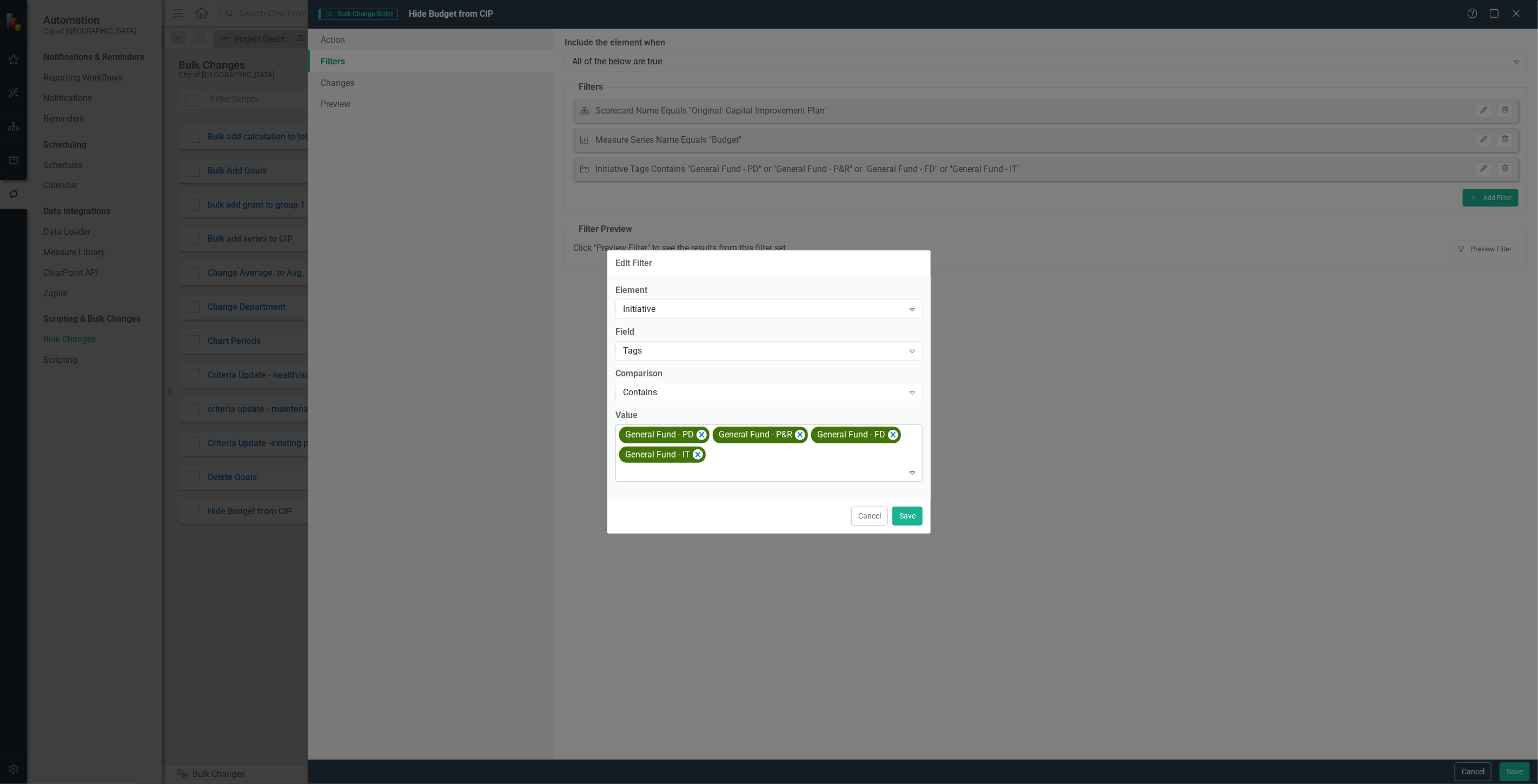
click at [749, 456] on div "General Fund - PD General Fund - P&R General Fund - FD General Fund - IT" at bounding box center [770, 453] width 305 height 56
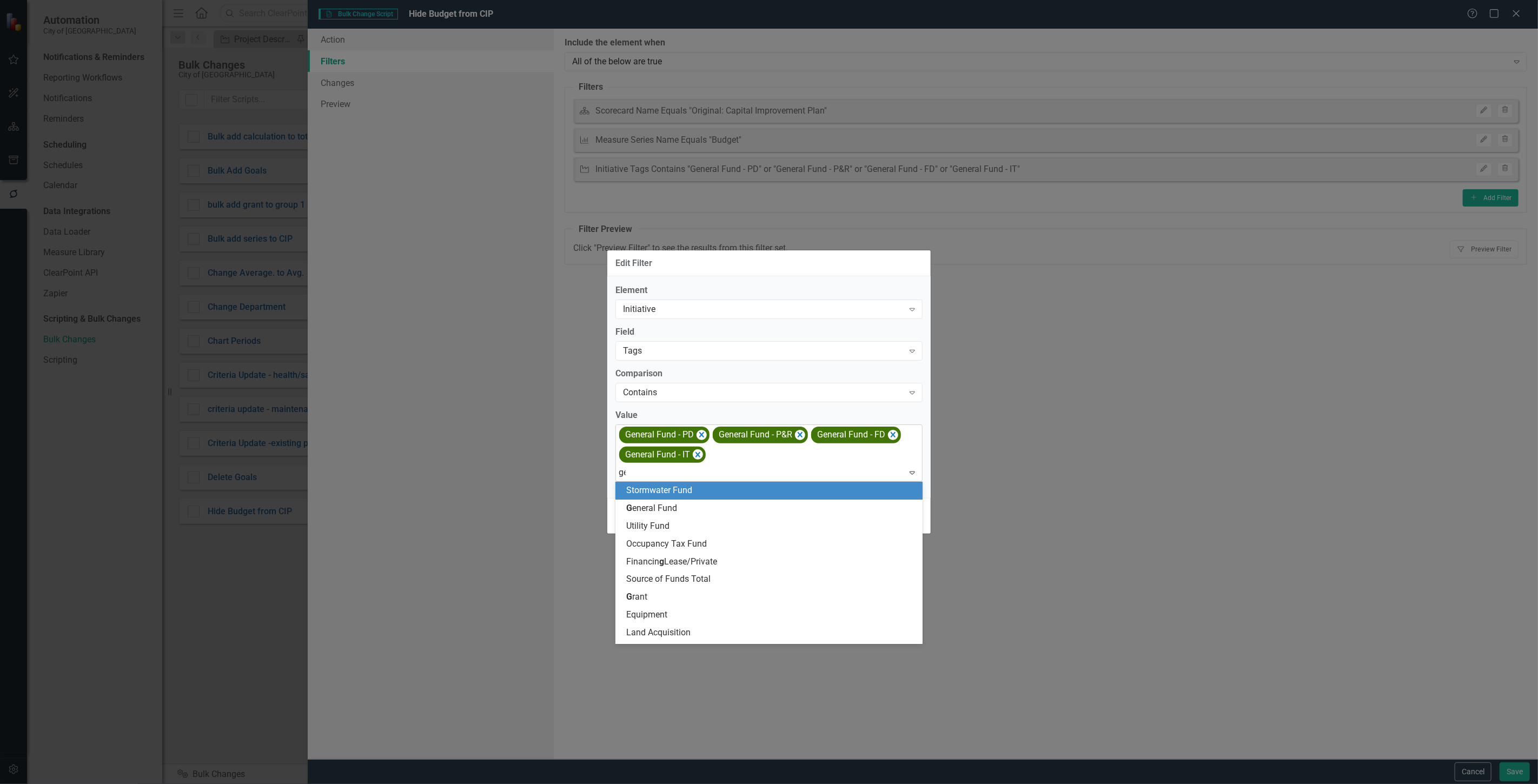
type input "gen"
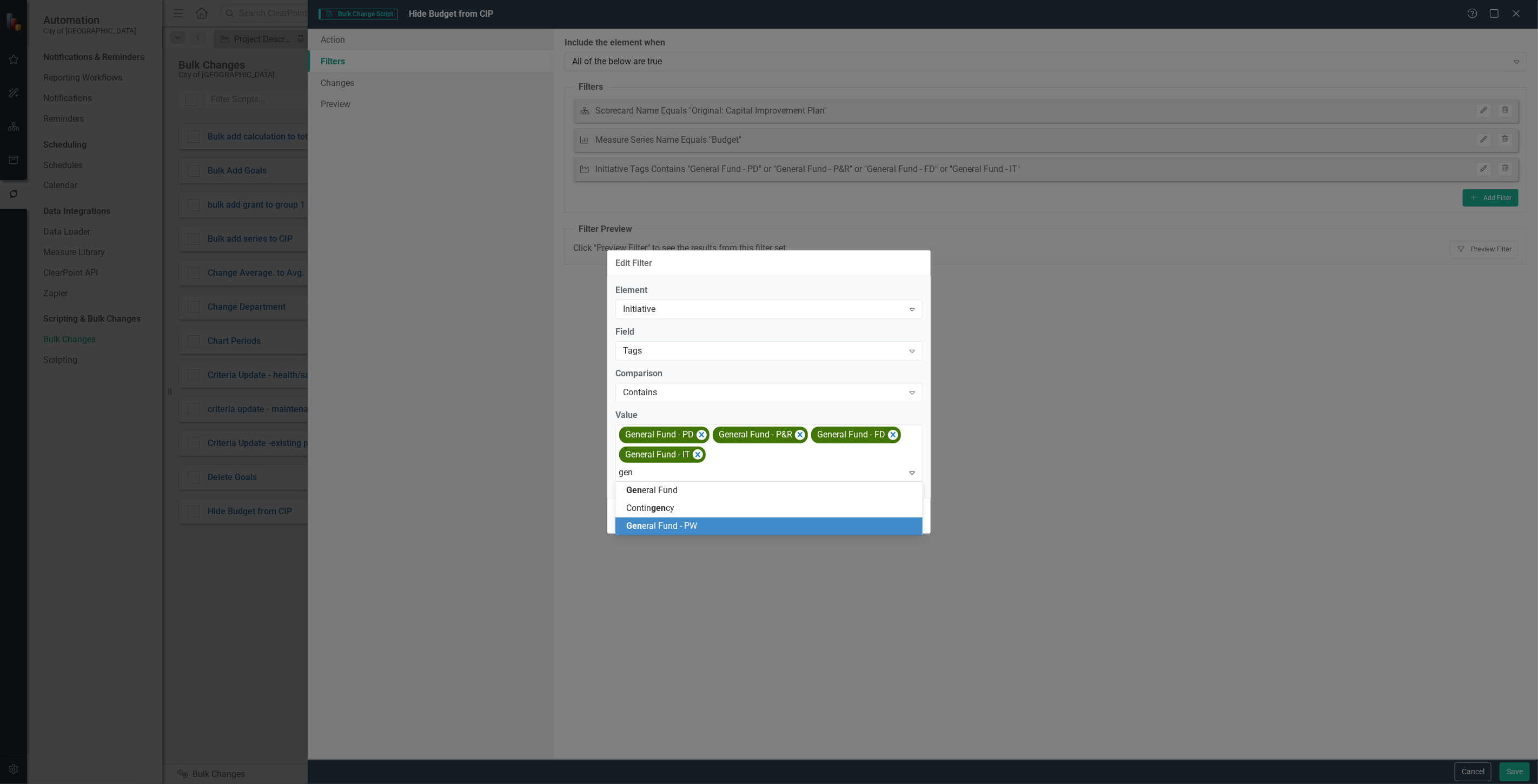
click at [719, 526] on div "Gen eral Fund - PW" at bounding box center [771, 526] width 290 height 12
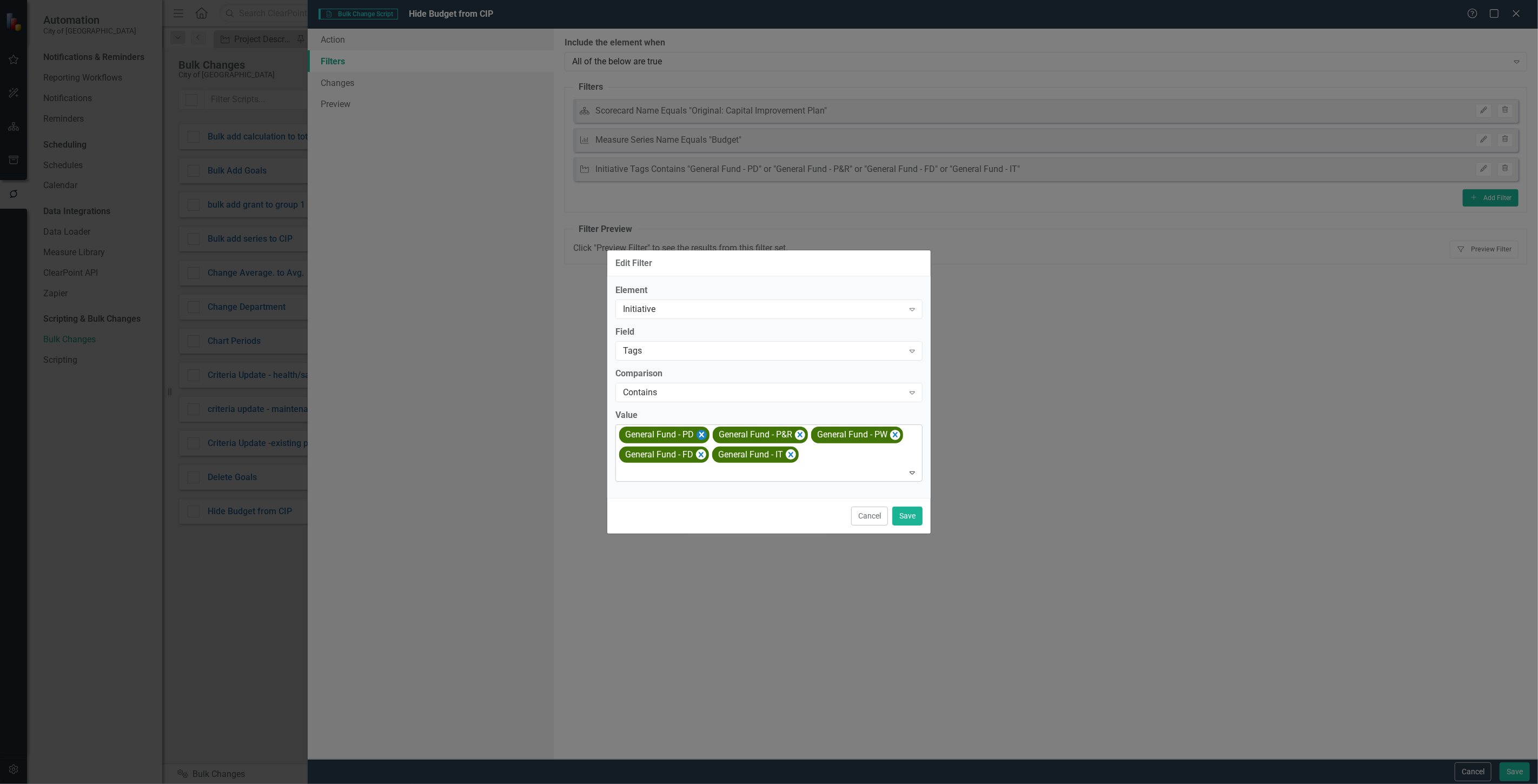
click at [698, 437] on icon "Remove [object Object]" at bounding box center [702, 435] width 10 height 14
click at [707, 434] on icon "Remove [object Object]" at bounding box center [707, 435] width 10 height 14
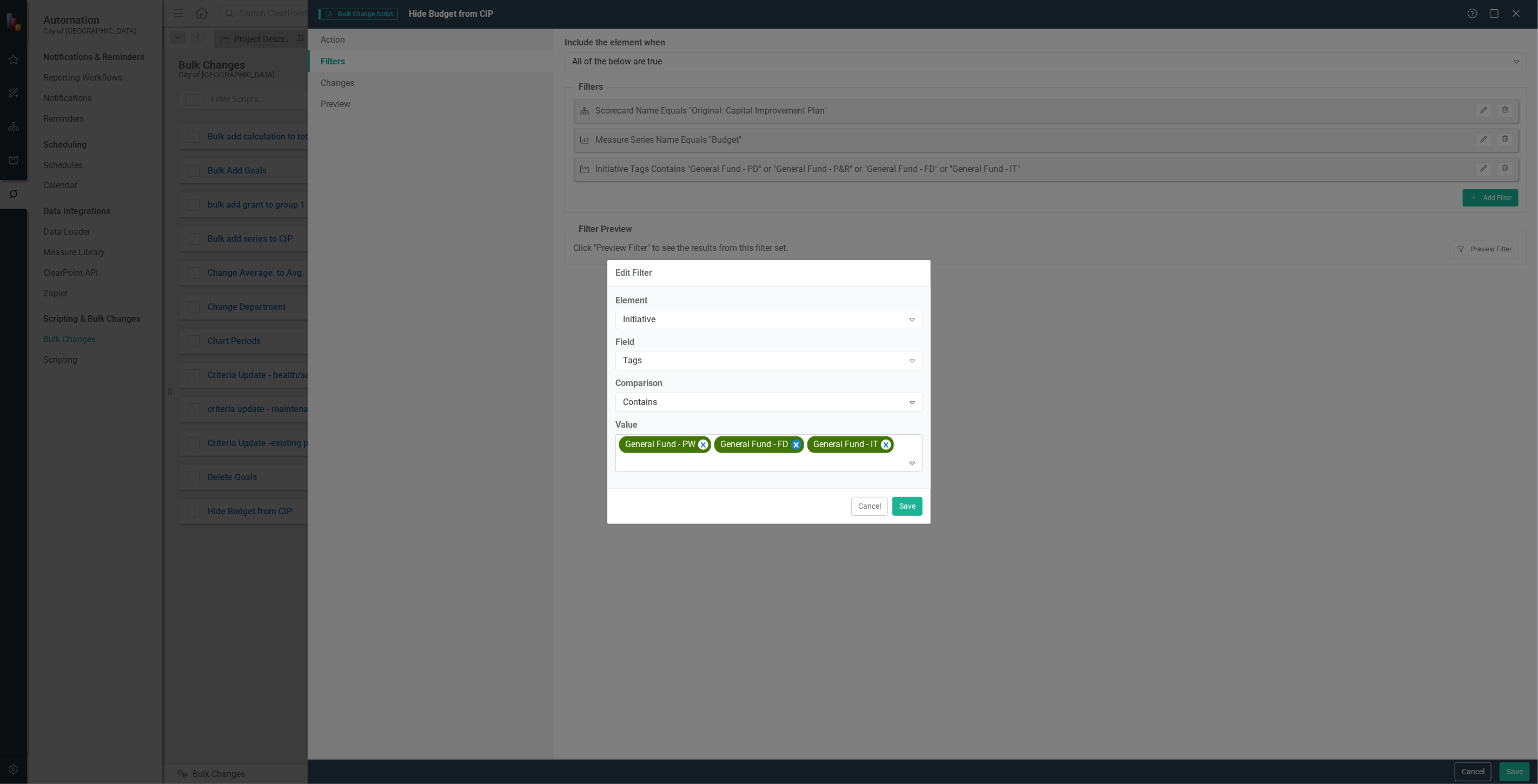
click at [799, 442] on icon "Remove [object Object]" at bounding box center [797, 444] width 10 height 14
click at [797, 442] on icon "Remove [object Object]" at bounding box center [793, 444] width 10 height 14
click at [907, 507] on button "Save" at bounding box center [908, 506] width 30 height 19
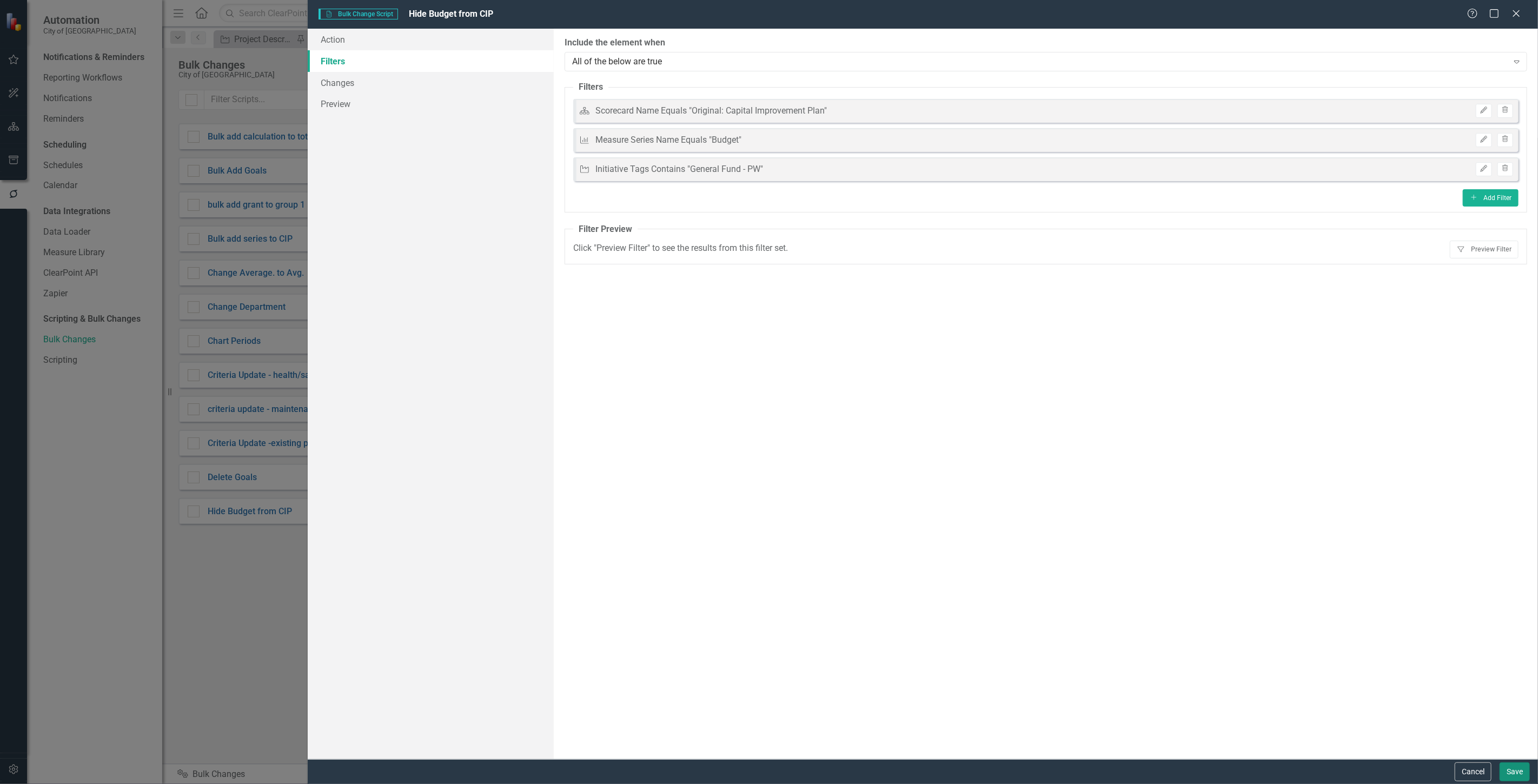
click at [1507, 776] on button "Save" at bounding box center [1515, 772] width 30 height 19
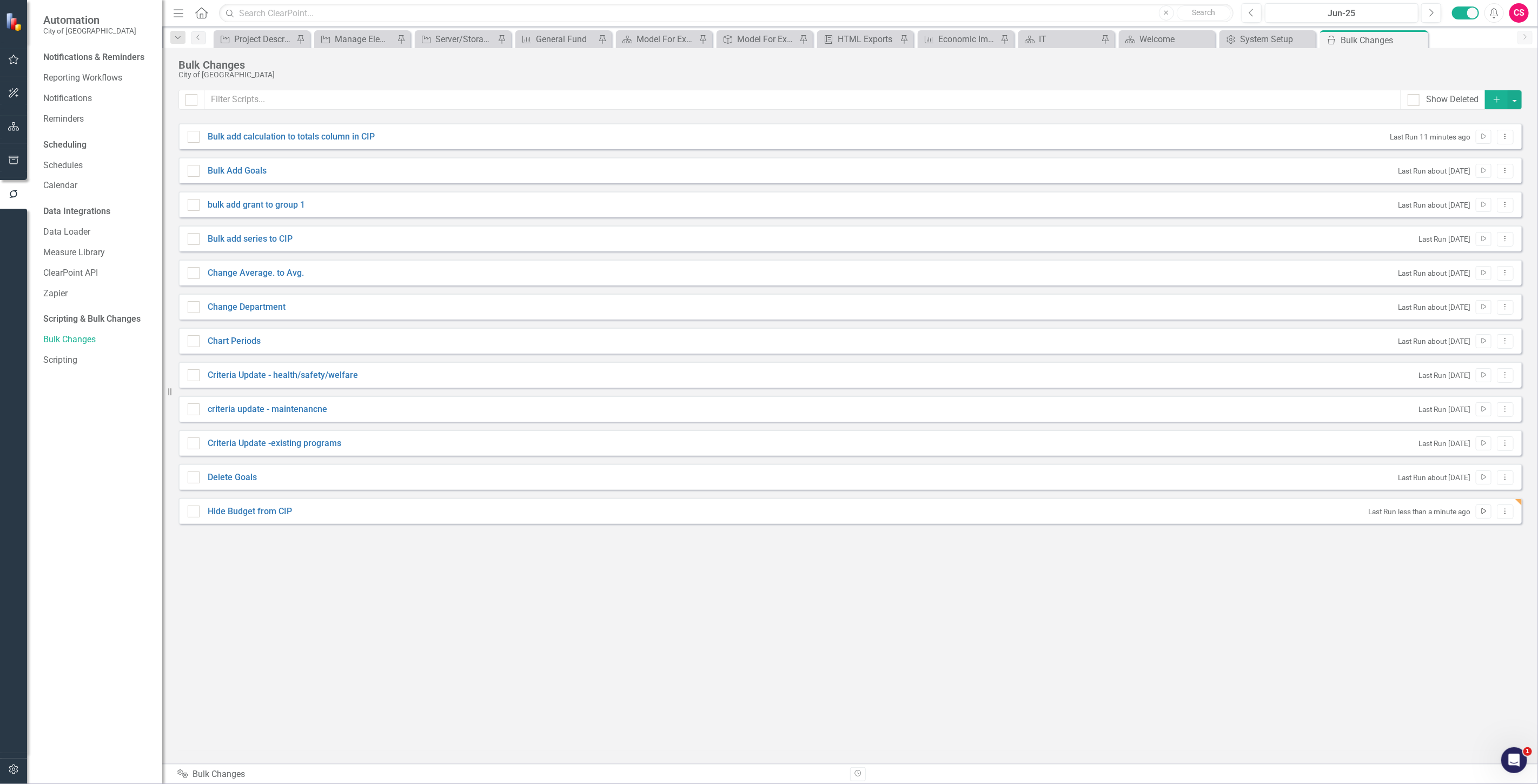
click at [1478, 514] on button "Run Script" at bounding box center [1484, 511] width 16 height 14
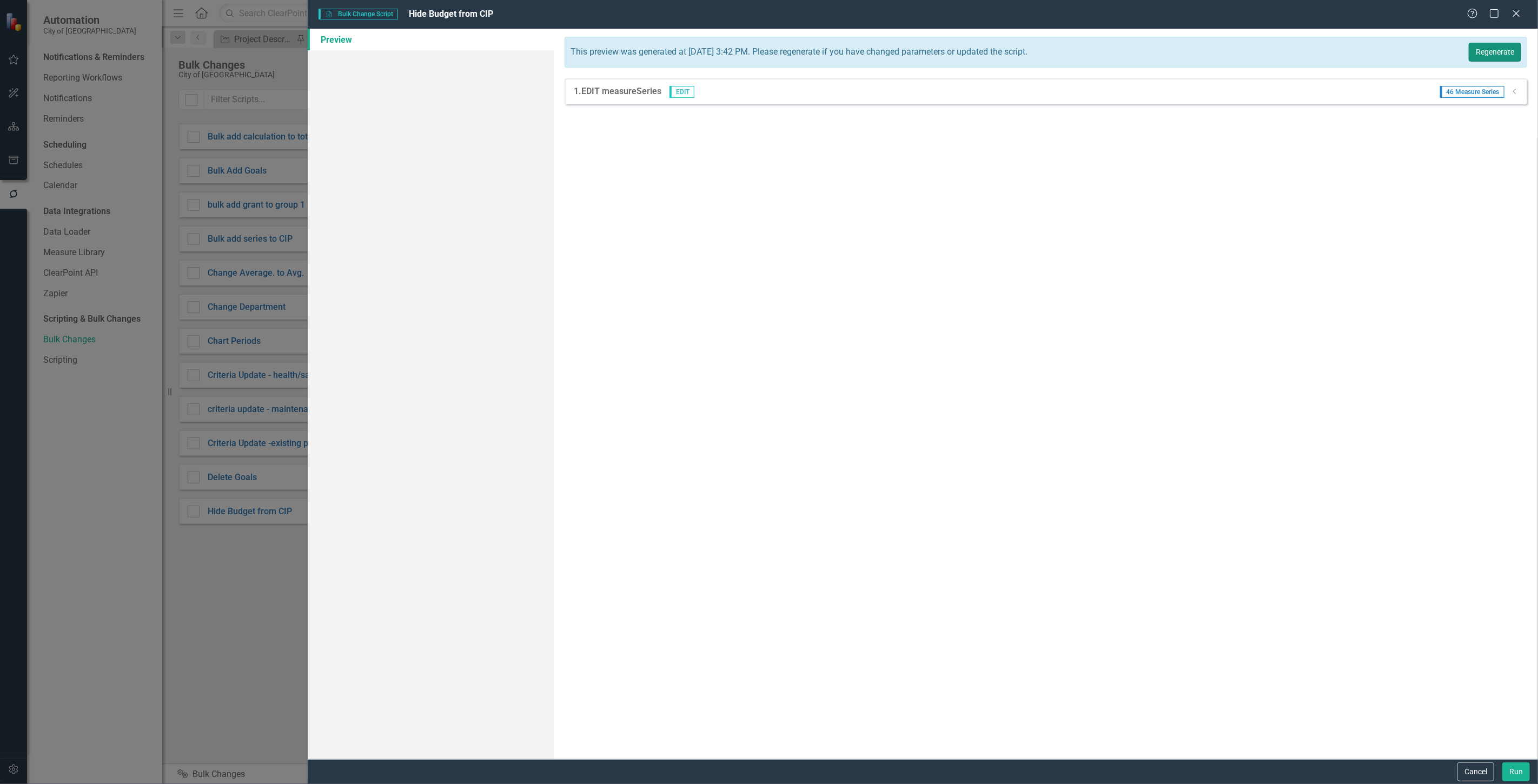
click at [1484, 49] on button "Regenerate" at bounding box center [1495, 52] width 52 height 19
click at [1510, 775] on button "Run" at bounding box center [1516, 772] width 28 height 19
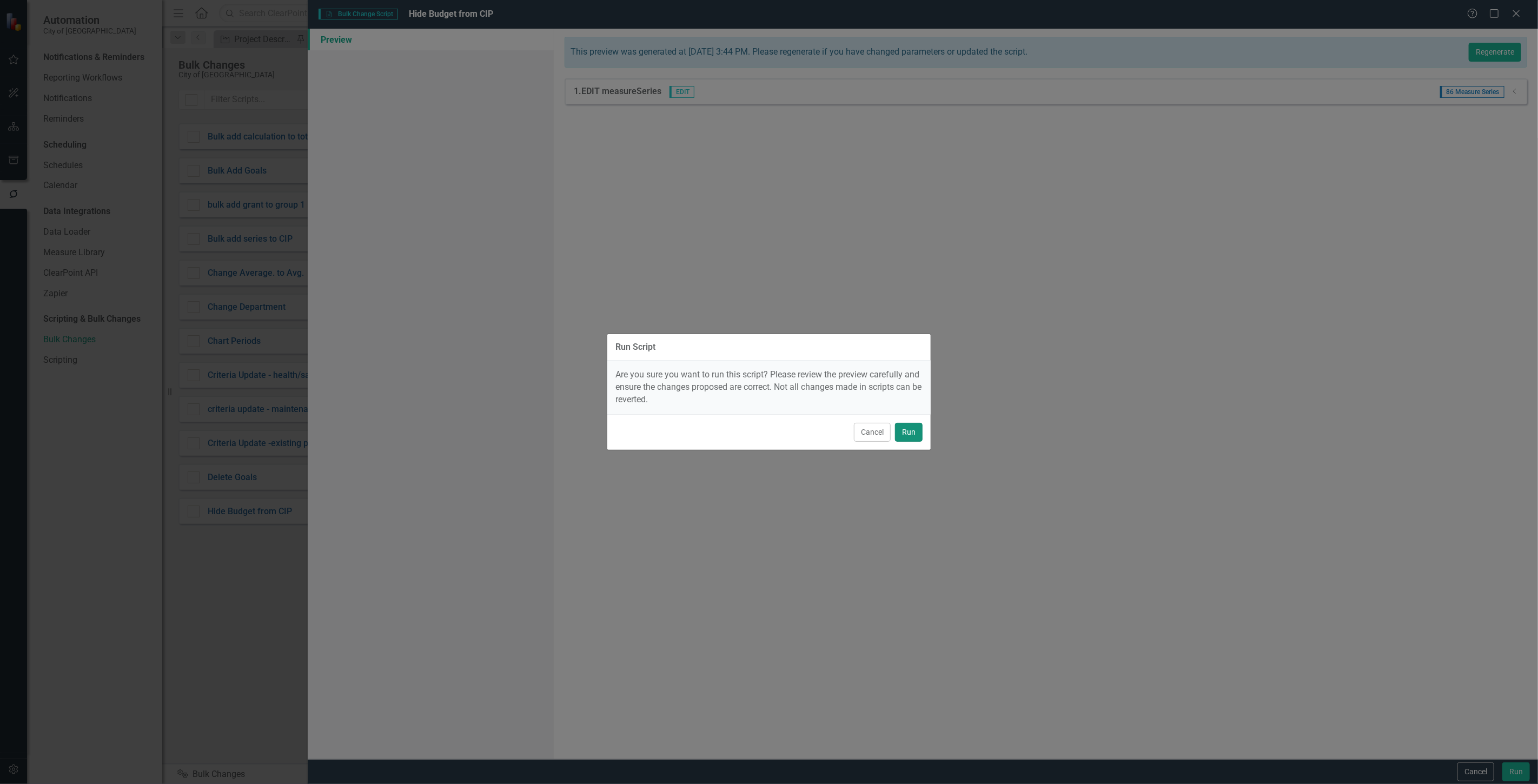
click at [912, 434] on button "Run" at bounding box center [909, 432] width 28 height 19
